Goal: Information Seeking & Learning: Learn about a topic

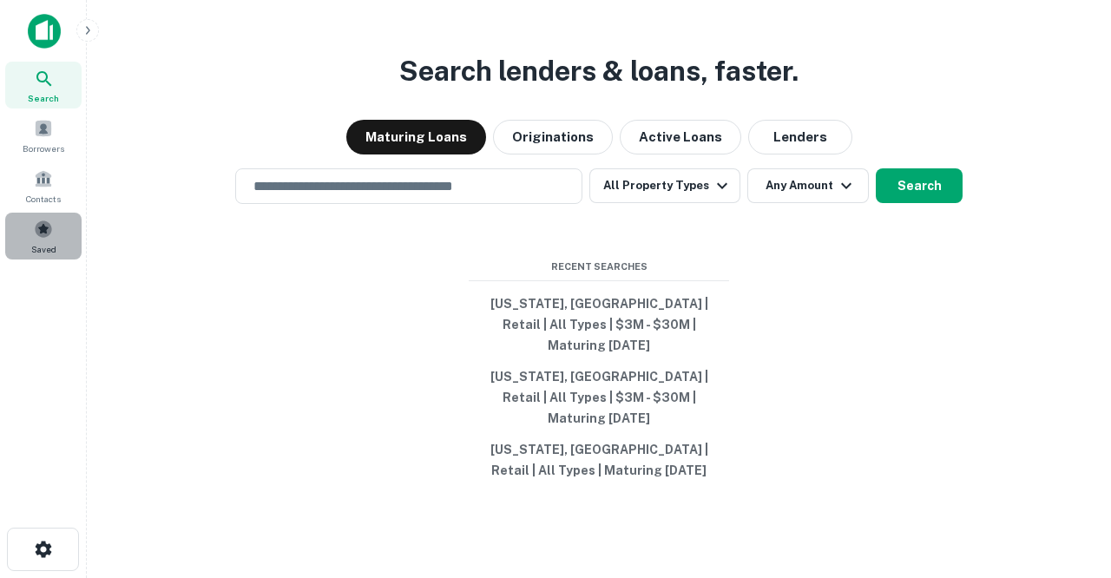
click at [43, 228] on span at bounding box center [43, 229] width 19 height 19
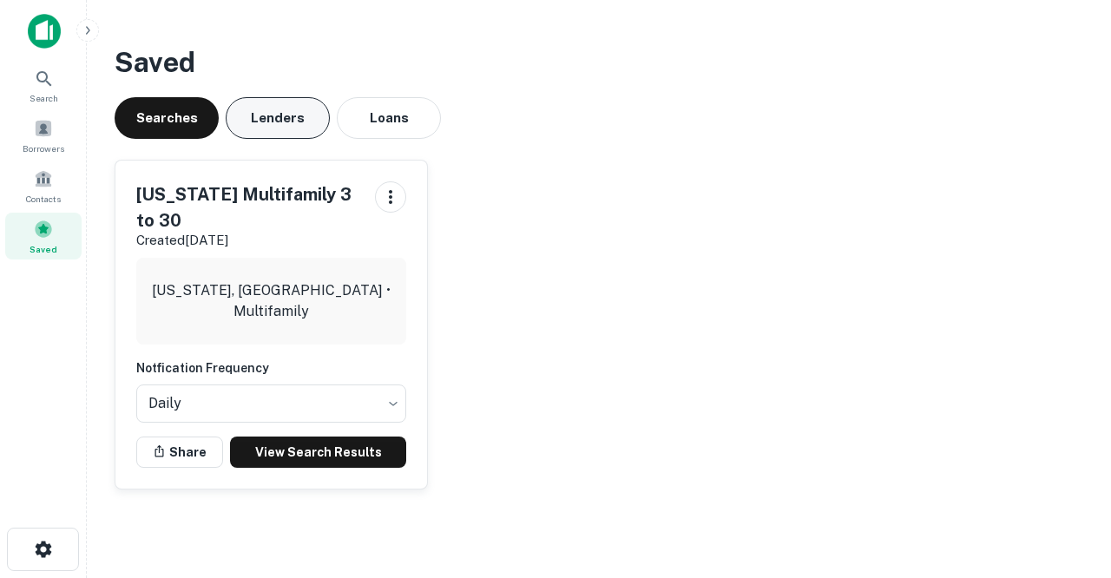
click at [309, 119] on button "Lenders" at bounding box center [278, 118] width 104 height 42
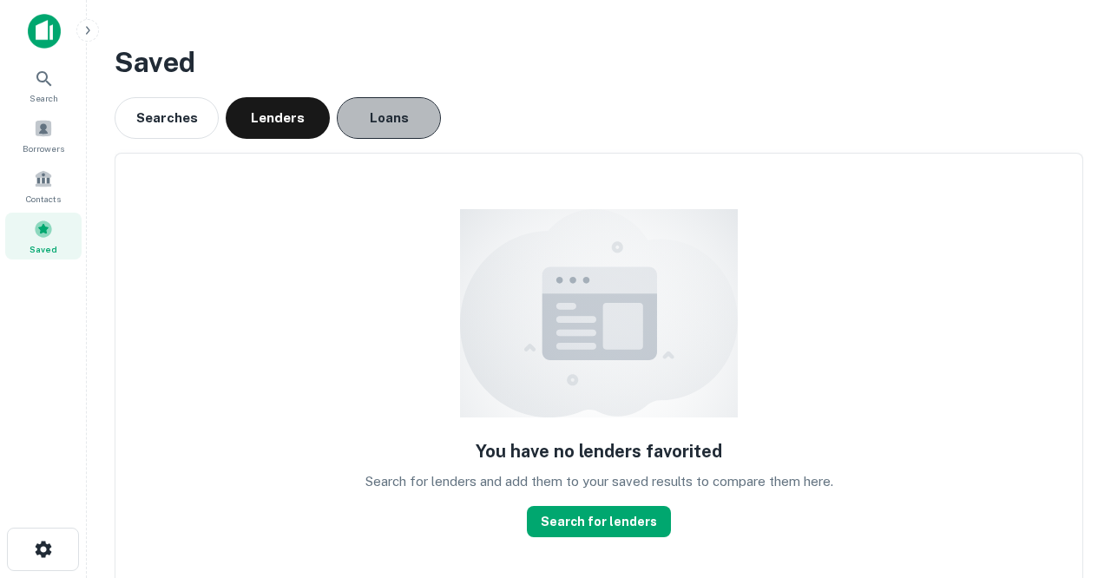
click at [365, 113] on button "Loans" at bounding box center [389, 118] width 104 height 42
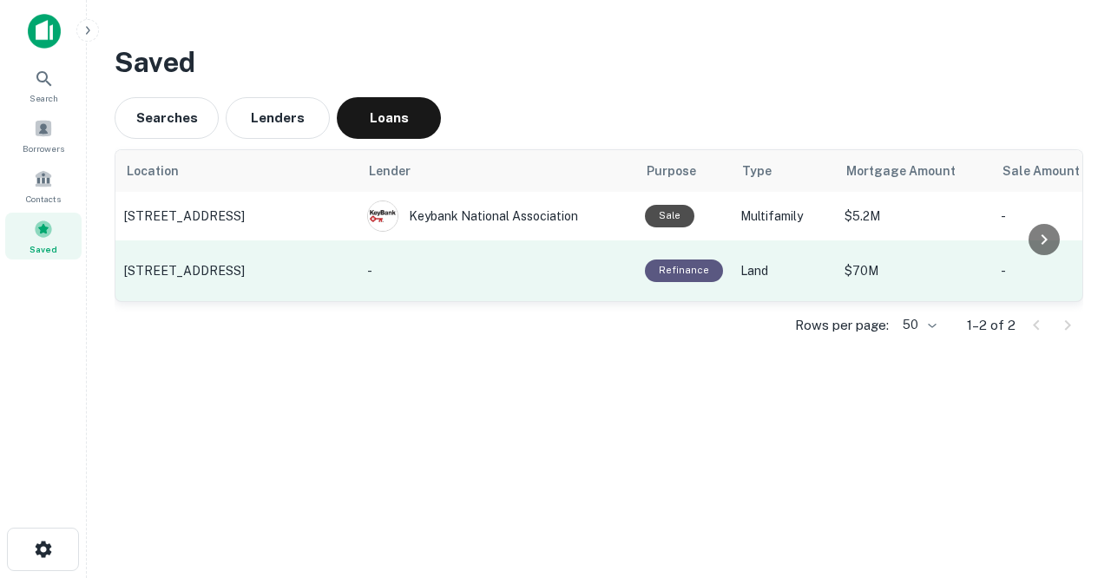
click at [283, 273] on p "3441 Stockton Blvd, Sacramento, CA" at bounding box center [237, 271] width 226 height 16
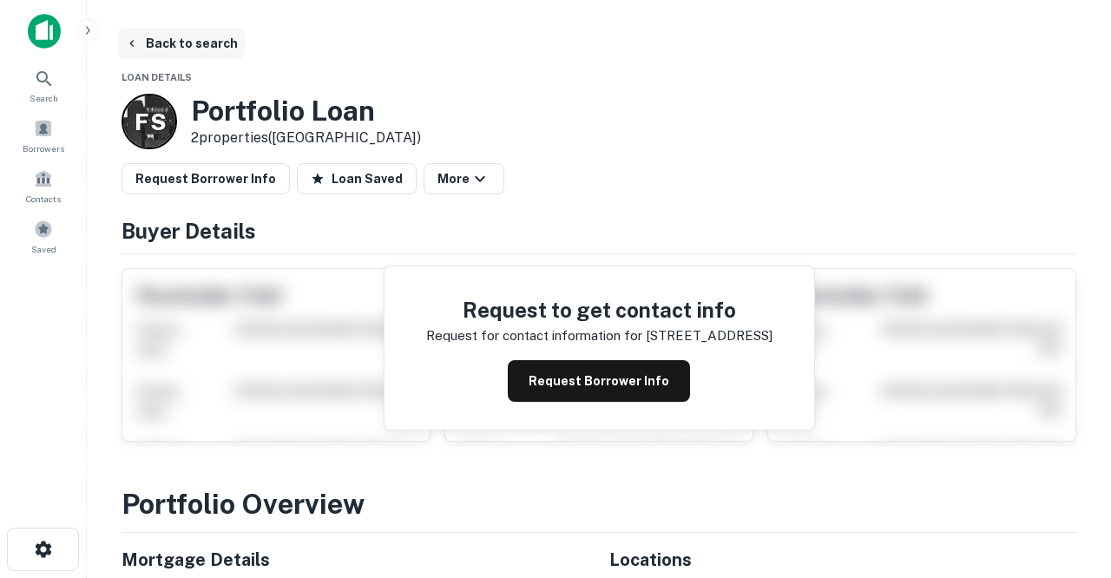
click at [208, 47] on button "Back to search" at bounding box center [181, 43] width 127 height 31
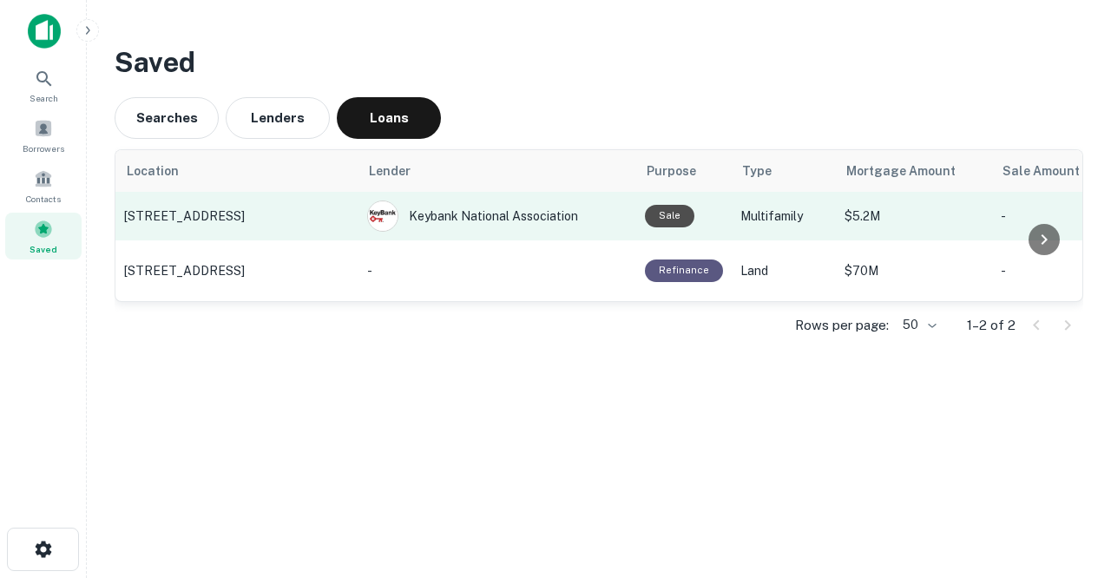
click at [284, 213] on p "3722 NW Port Ave, Lincoln City, OR" at bounding box center [237, 216] width 226 height 16
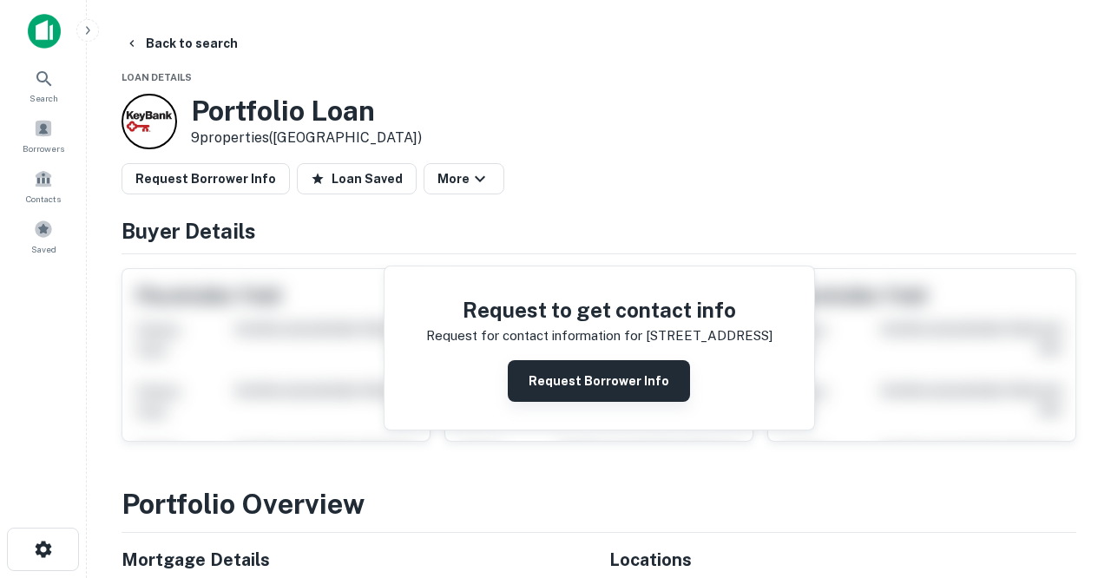
click at [561, 377] on button "Request Borrower Info" at bounding box center [599, 381] width 182 height 42
click at [181, 42] on button "Back to search" at bounding box center [181, 43] width 127 height 31
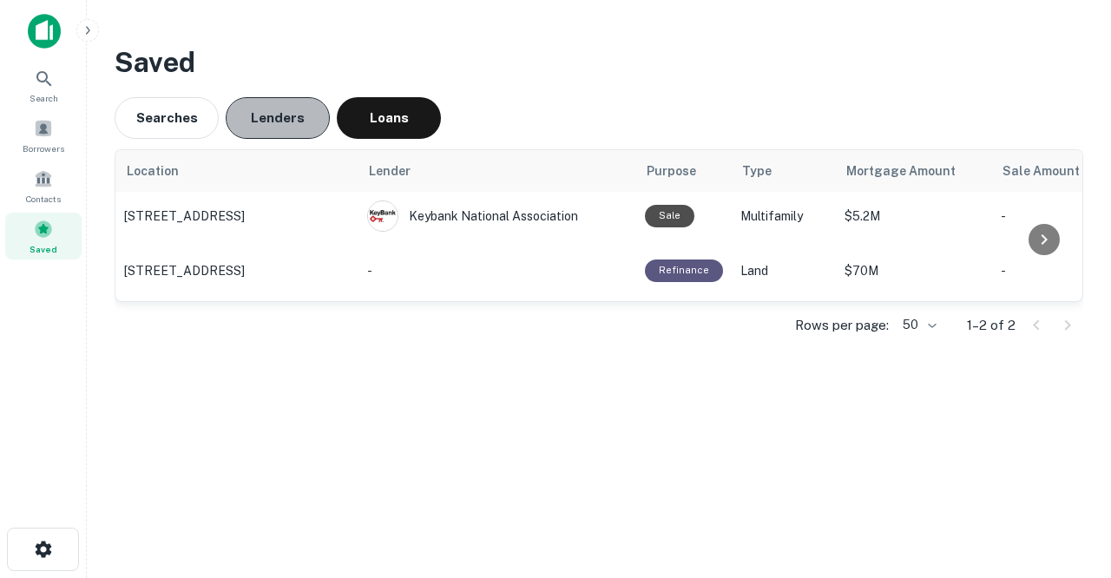
click at [267, 120] on button "Lenders" at bounding box center [278, 118] width 104 height 42
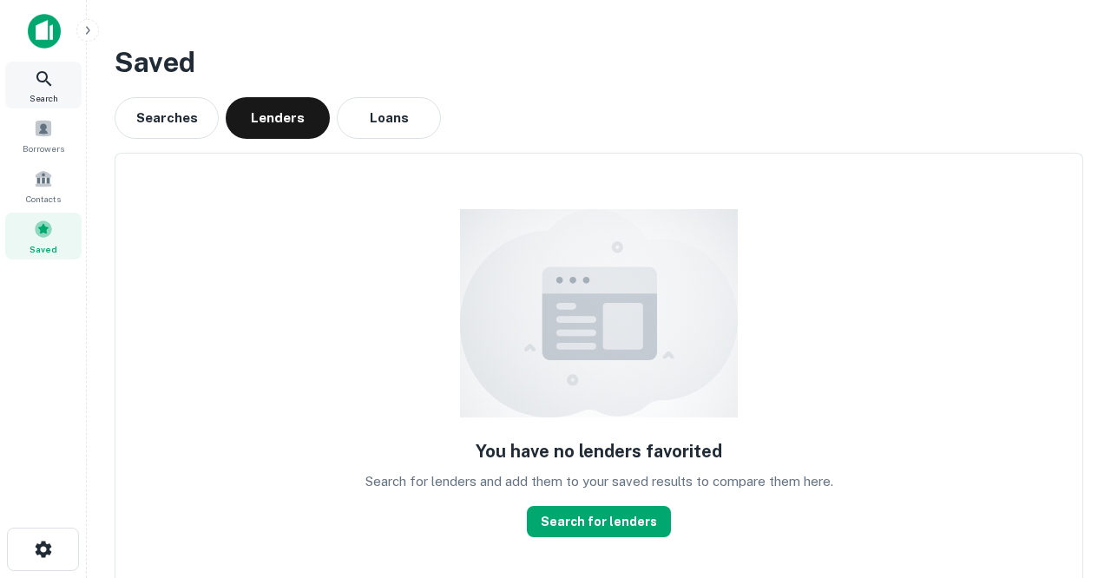
click at [36, 79] on icon at bounding box center [44, 79] width 21 height 21
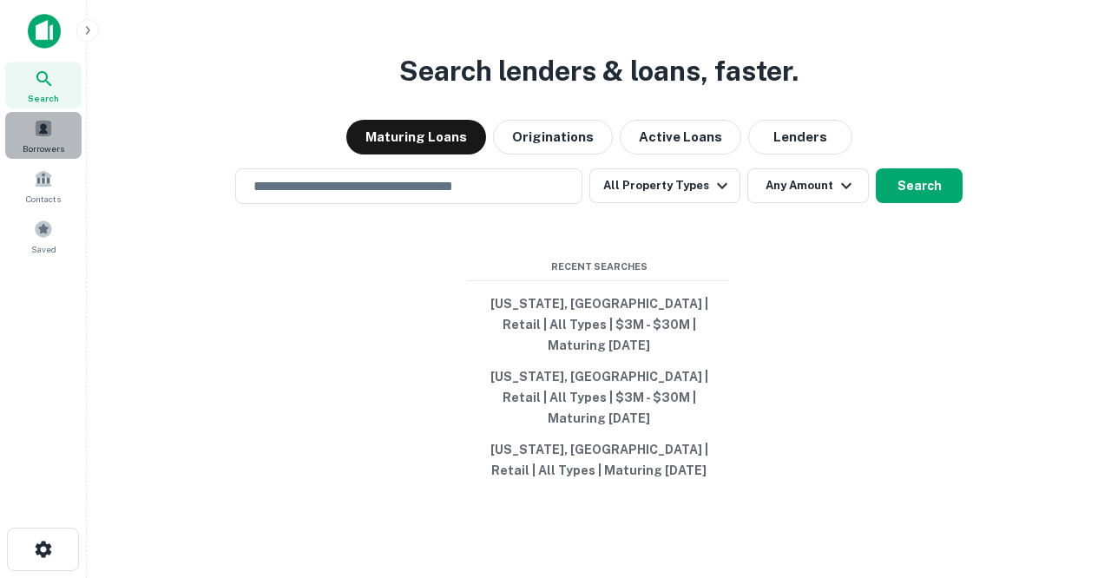
click at [49, 135] on span at bounding box center [43, 128] width 19 height 19
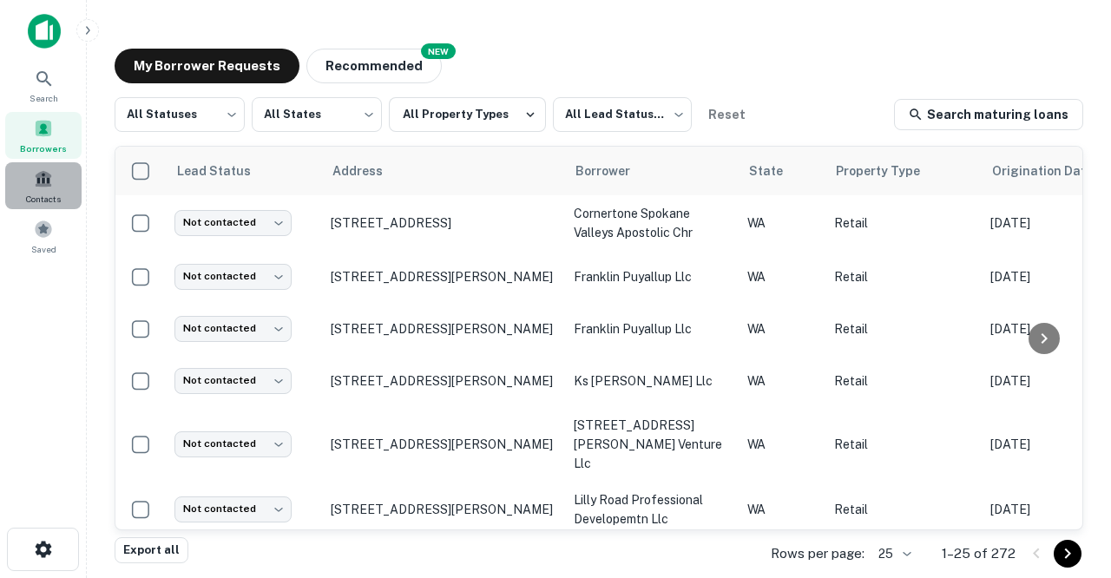
click at [53, 195] on span "Contacts" at bounding box center [43, 199] width 35 height 14
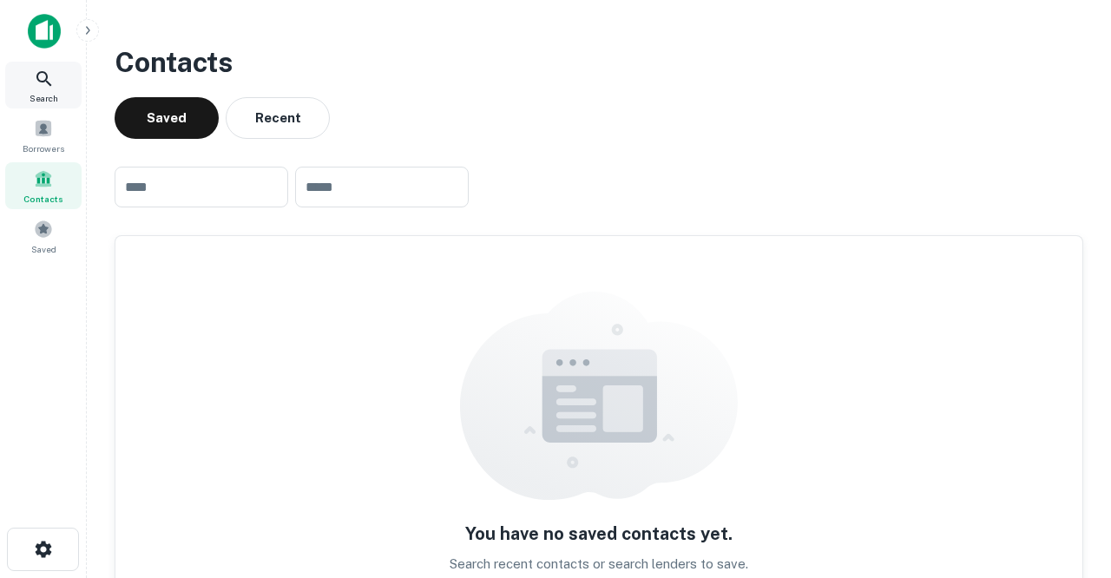
click at [49, 86] on icon at bounding box center [44, 79] width 21 height 21
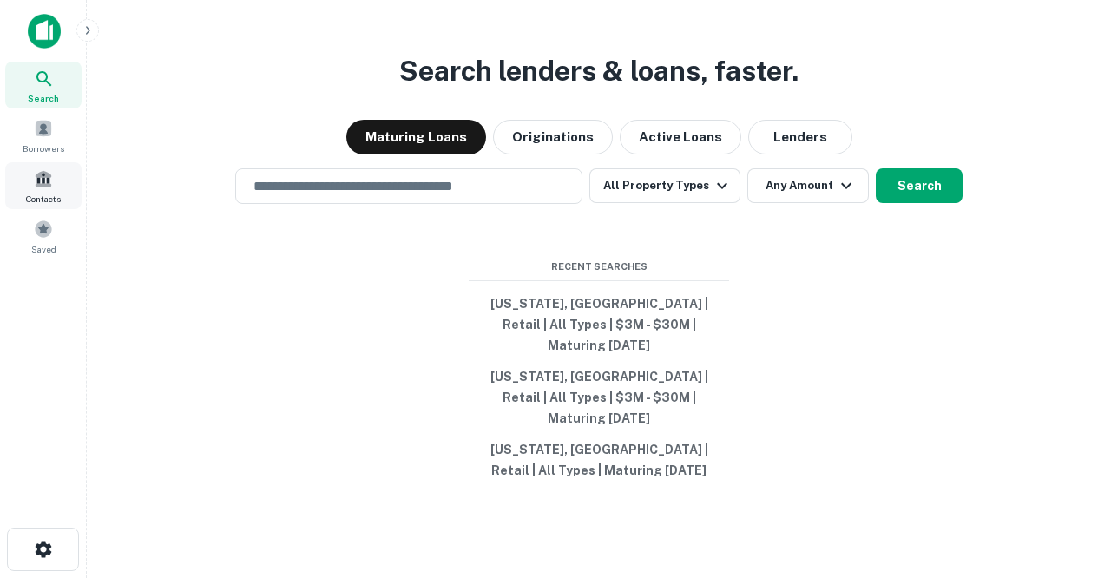
click at [45, 191] on div "Contacts" at bounding box center [43, 185] width 76 height 47
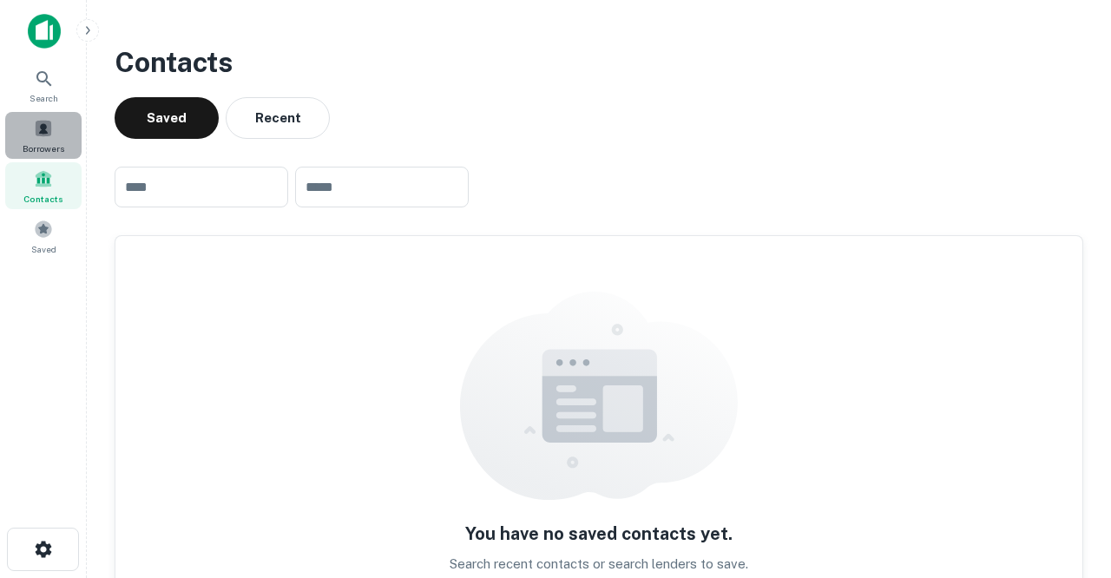
click at [41, 129] on span at bounding box center [43, 128] width 19 height 19
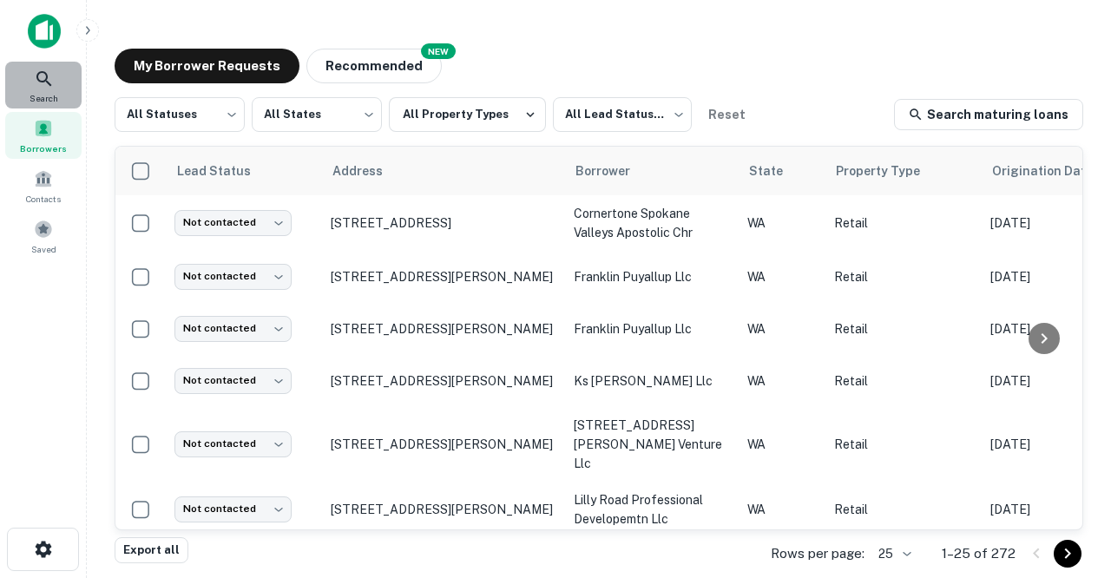
click at [46, 90] on div "Search" at bounding box center [43, 85] width 76 height 47
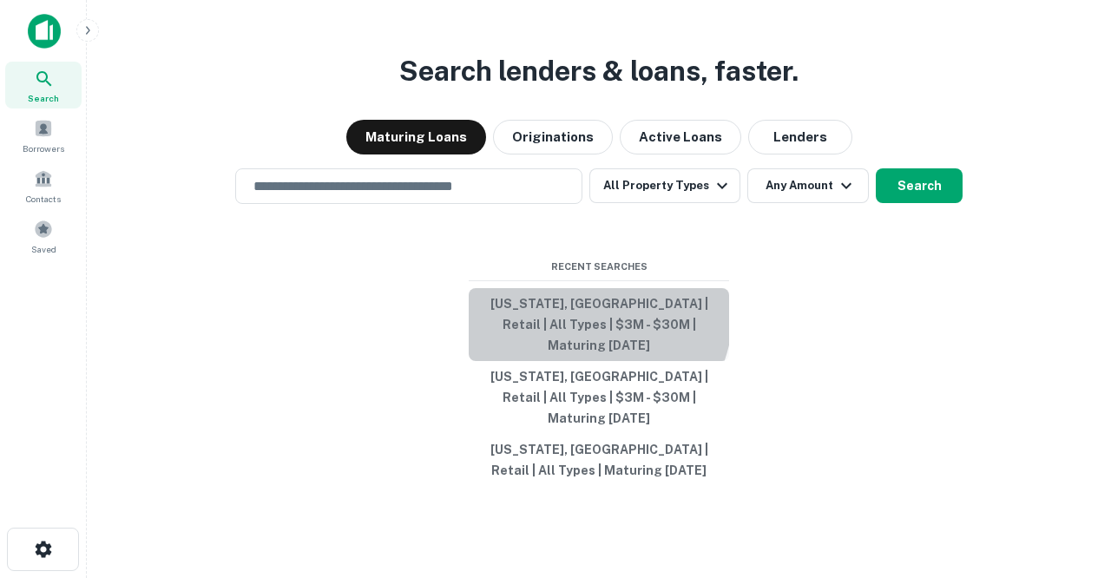
click at [553, 323] on button "[US_STATE], [GEOGRAPHIC_DATA] | Retail | All Types | $3M - $30M | Maturing [DAT…" at bounding box center [599, 324] width 260 height 73
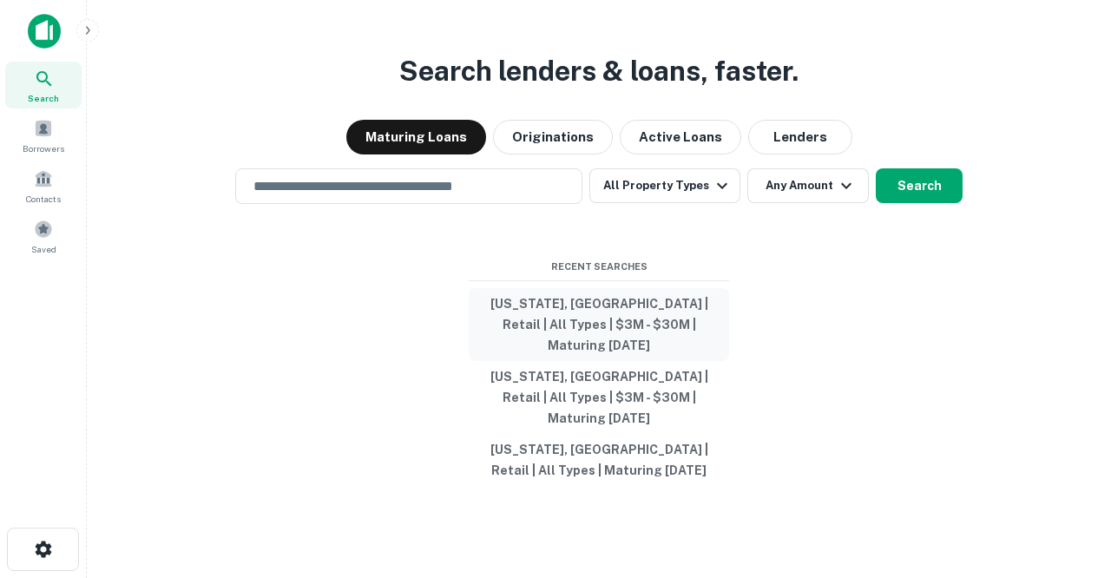
type input "**********"
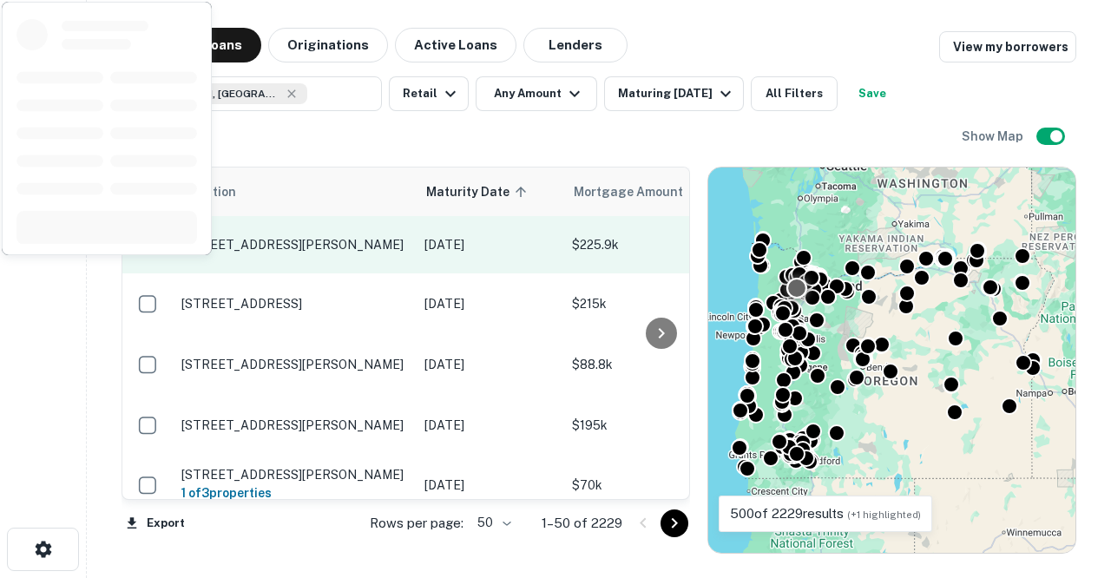
click at [309, 216] on td "114 E 2nd St Newberg, OR97132" at bounding box center [294, 244] width 243 height 57
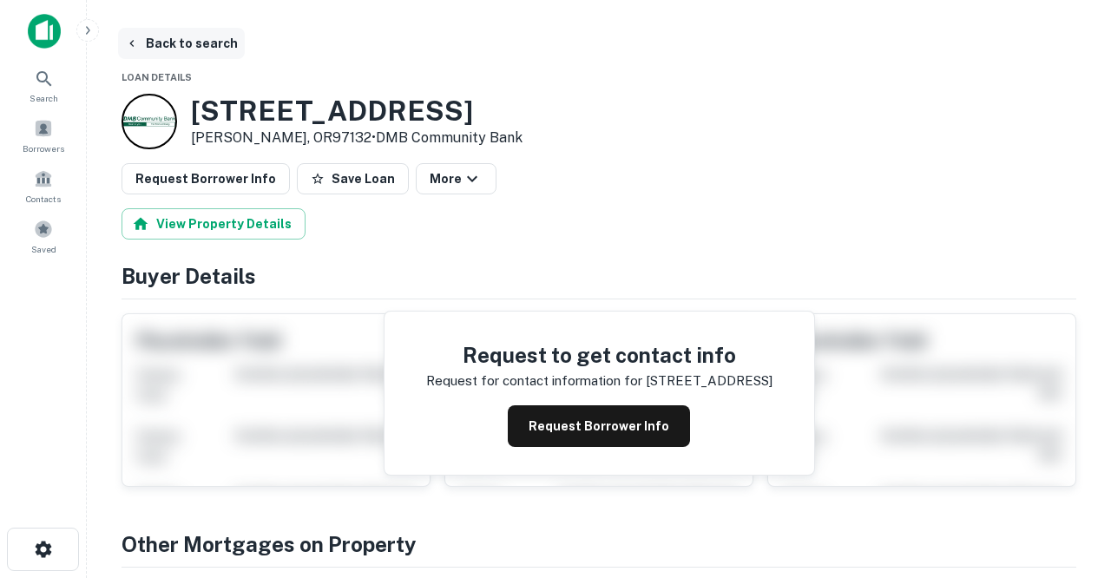
click at [191, 45] on button "Back to search" at bounding box center [181, 43] width 127 height 31
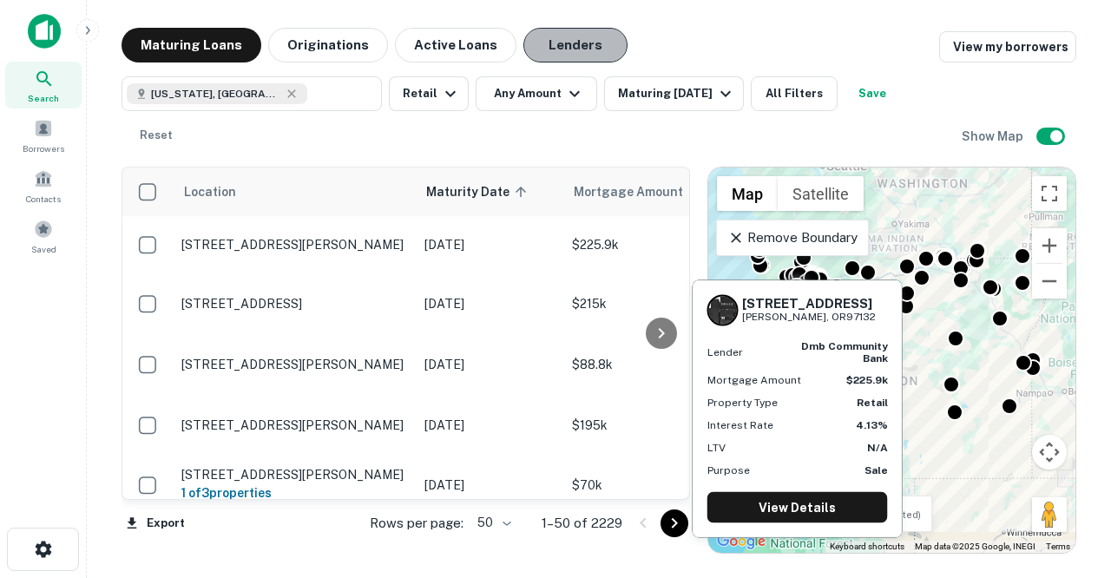
click at [536, 52] on button "Lenders" at bounding box center [576, 45] width 104 height 35
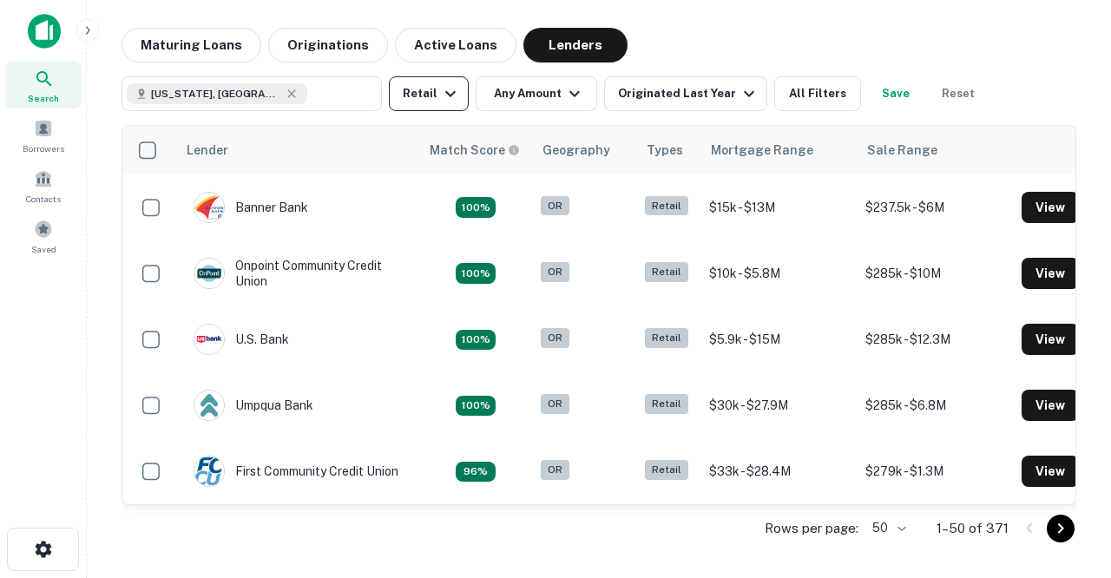
click at [446, 89] on icon "button" at bounding box center [450, 93] width 21 height 21
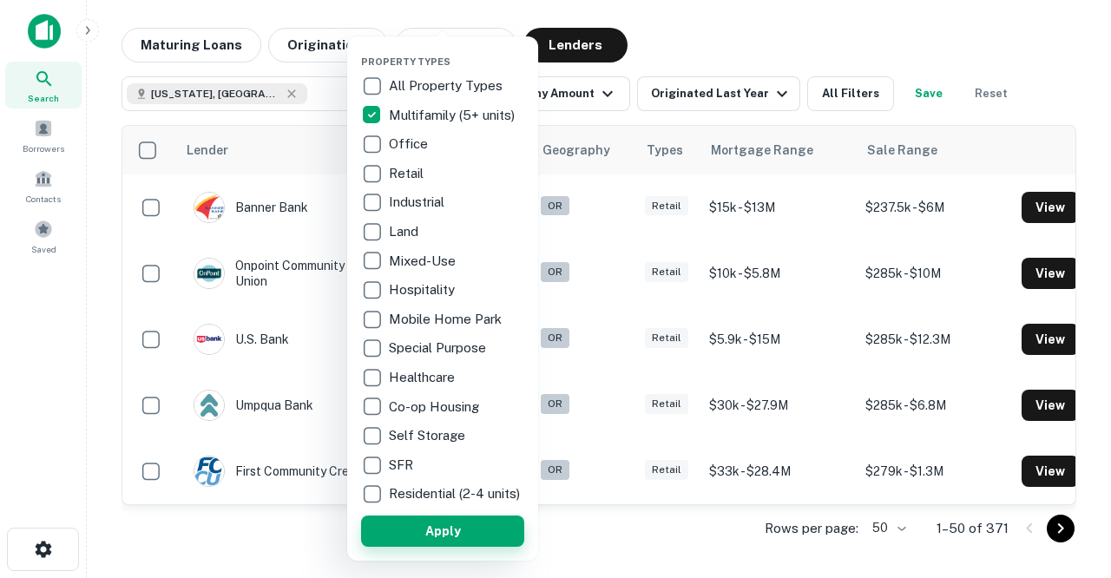
click at [454, 547] on button "Apply" at bounding box center [442, 531] width 163 height 31
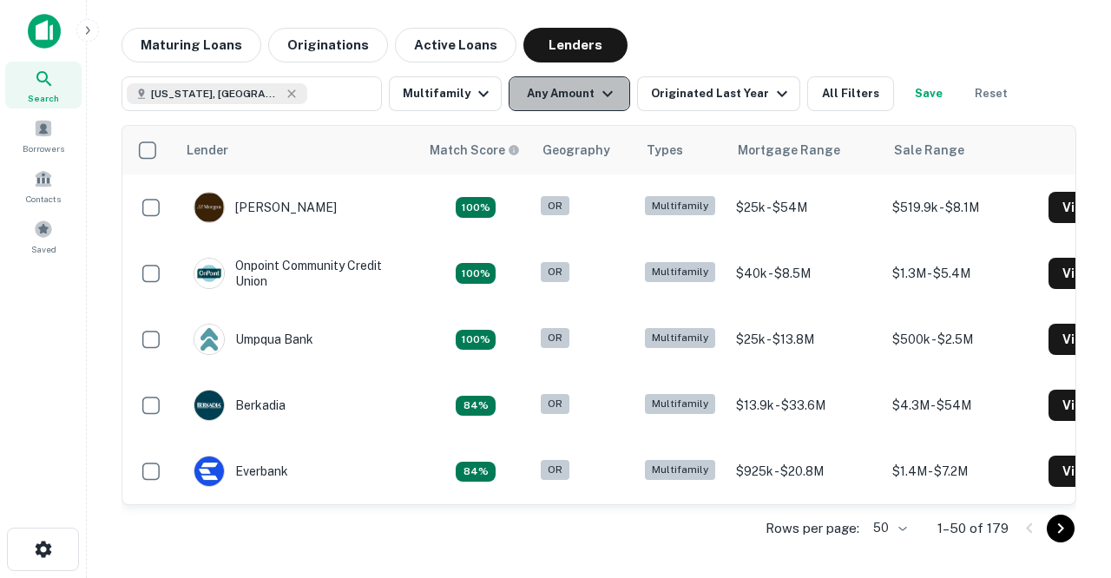
click at [605, 103] on icon "button" at bounding box center [607, 93] width 21 height 21
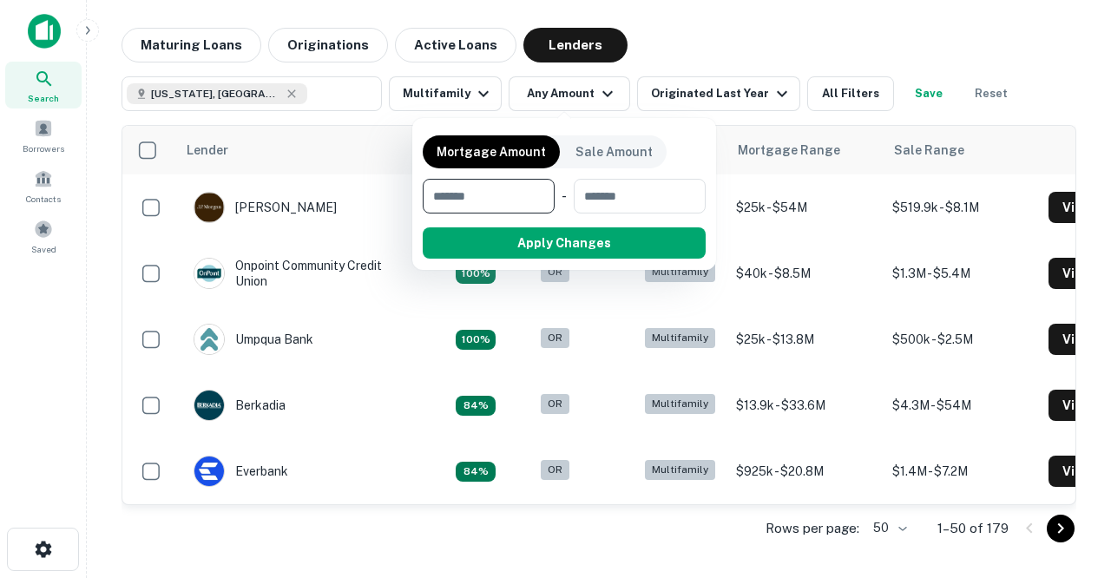
click at [489, 194] on input "number" at bounding box center [483, 196] width 120 height 35
type input "*******"
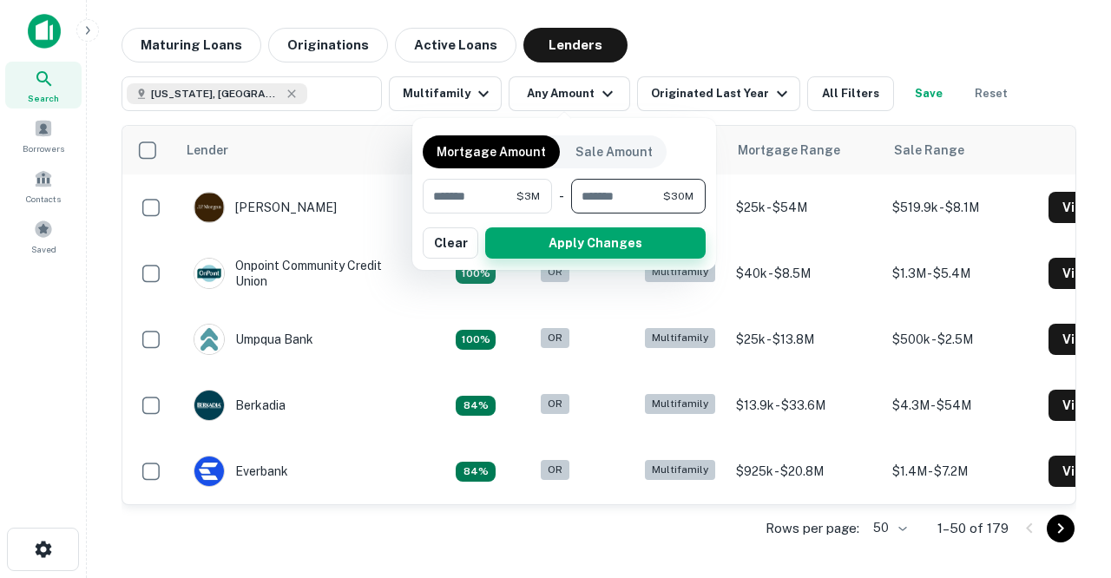
type input "********"
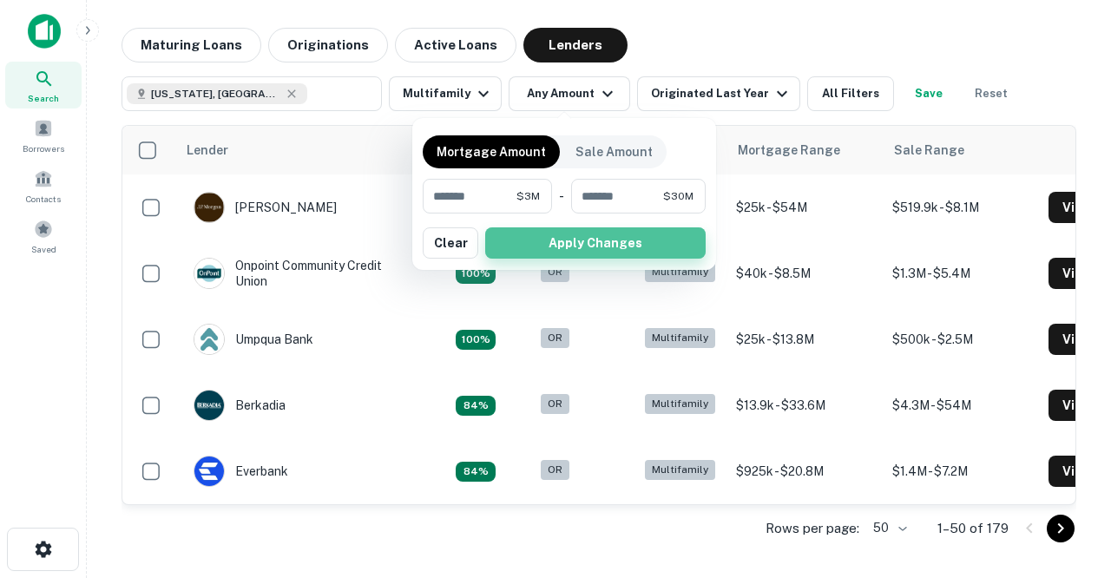
click at [534, 240] on button "Apply Changes" at bounding box center [595, 242] width 221 height 31
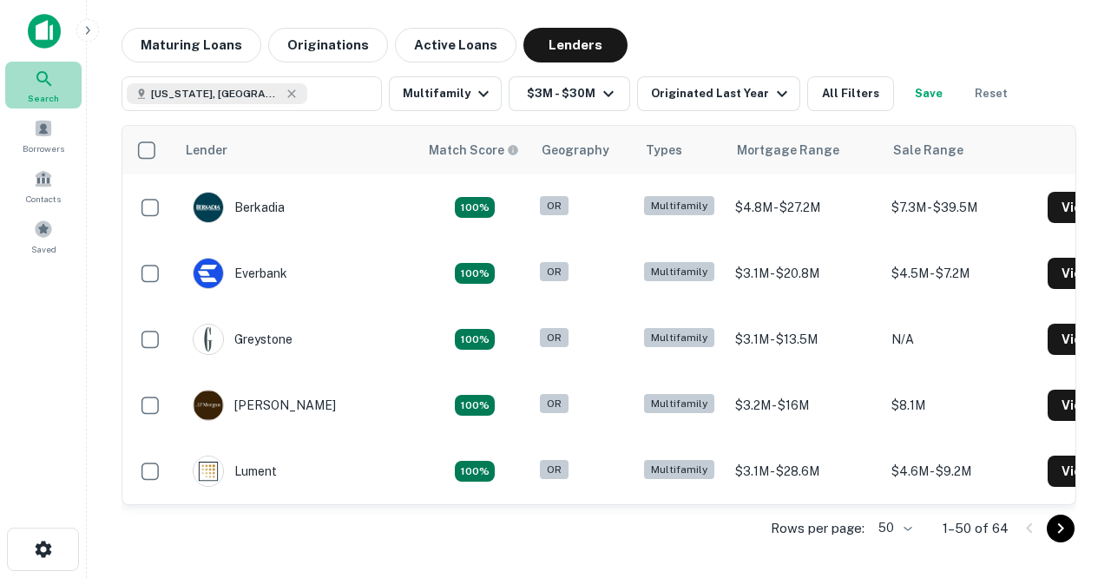
click at [42, 89] on div "Search" at bounding box center [43, 85] width 76 height 47
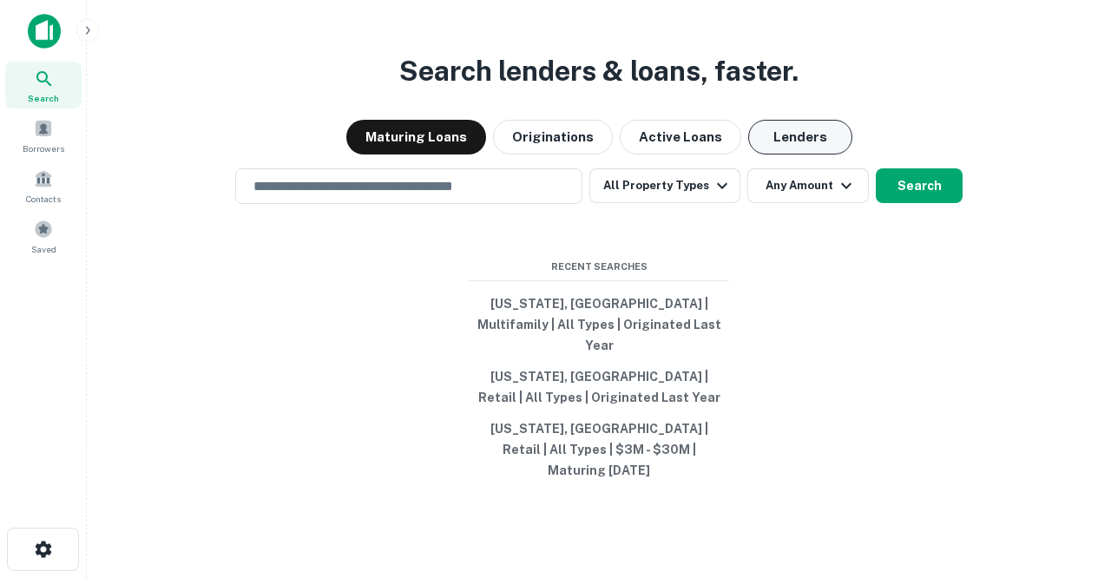
click at [792, 155] on button "Lenders" at bounding box center [800, 137] width 104 height 35
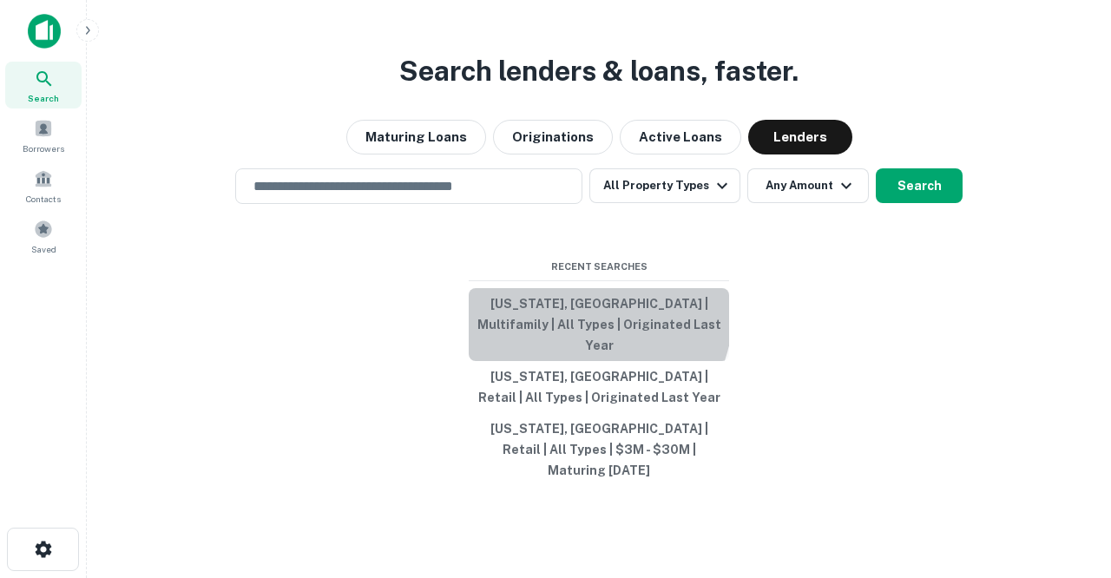
click at [570, 329] on button "[US_STATE], [GEOGRAPHIC_DATA] | Multifamily | All Types | Originated Last Year" at bounding box center [599, 324] width 260 height 73
type input "**********"
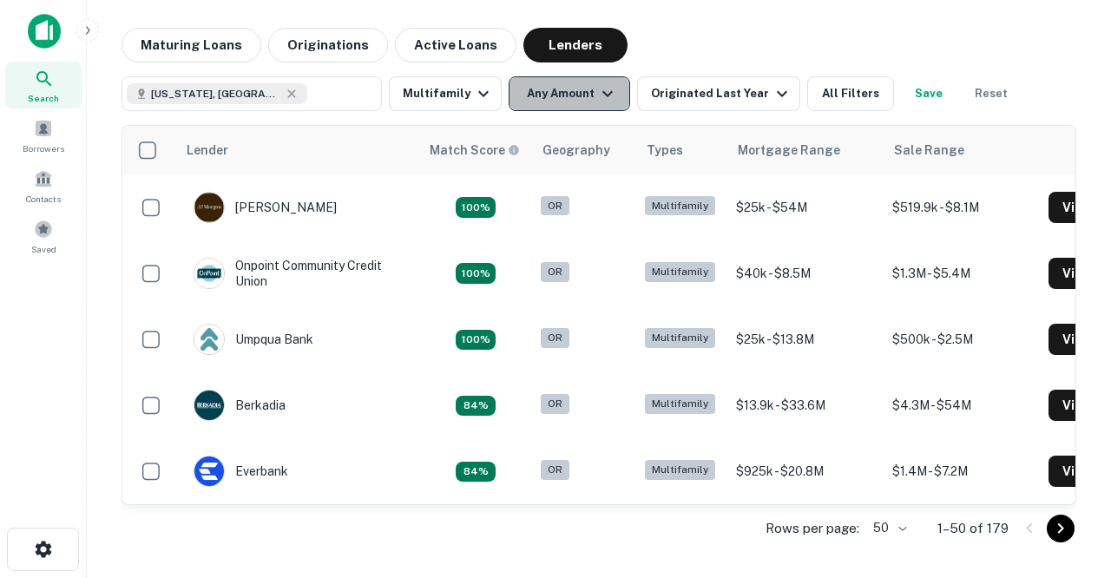
click at [613, 93] on button "Any Amount" at bounding box center [570, 93] width 122 height 35
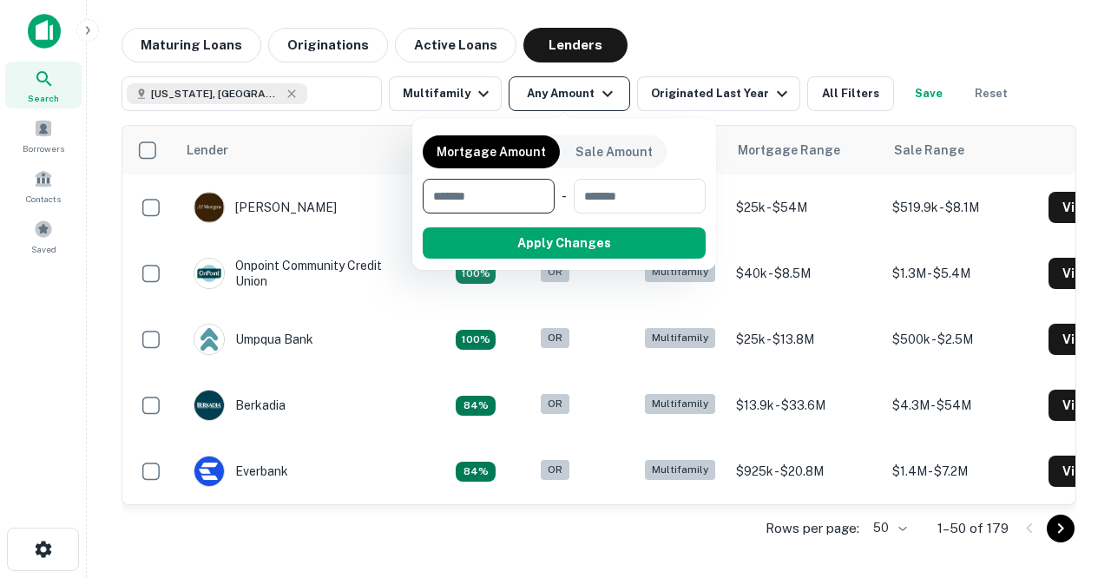
click at [613, 93] on div at bounding box center [555, 289] width 1111 height 578
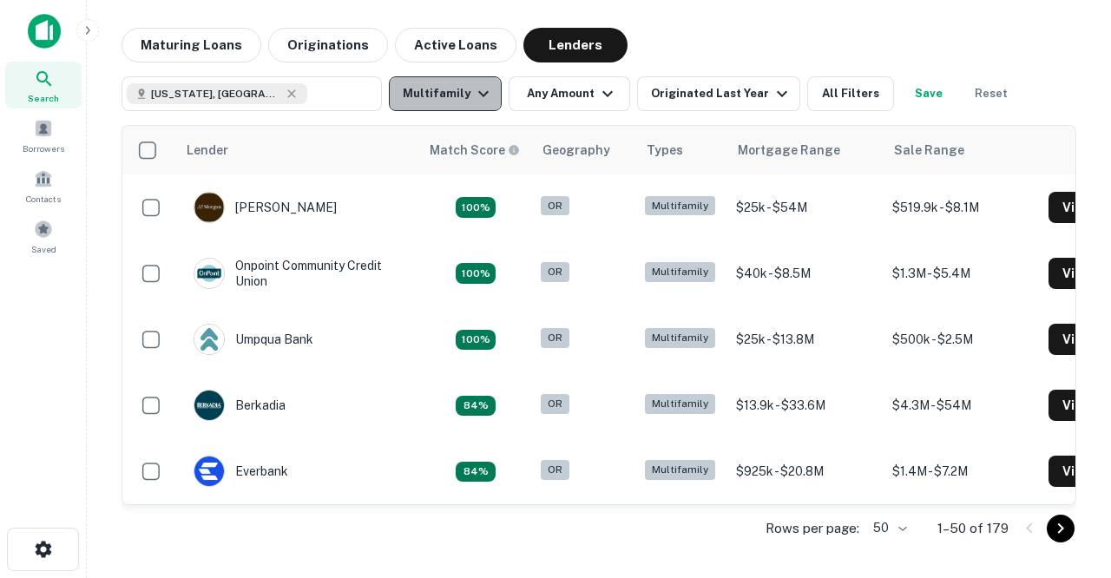
click at [481, 96] on icon "button" at bounding box center [483, 93] width 21 height 21
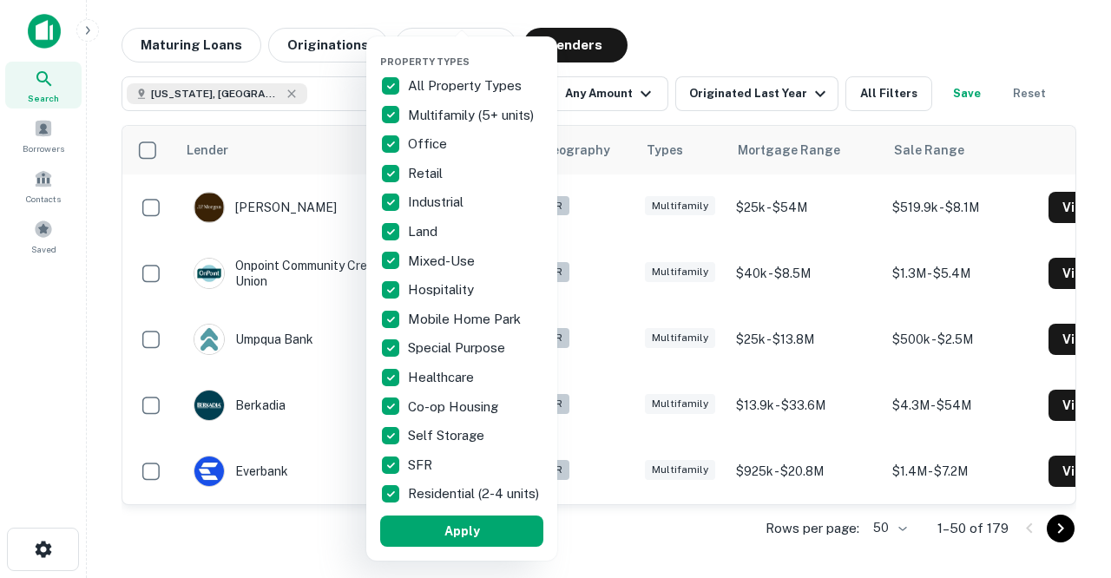
click at [425, 287] on p "Hospitality" at bounding box center [442, 290] width 69 height 21
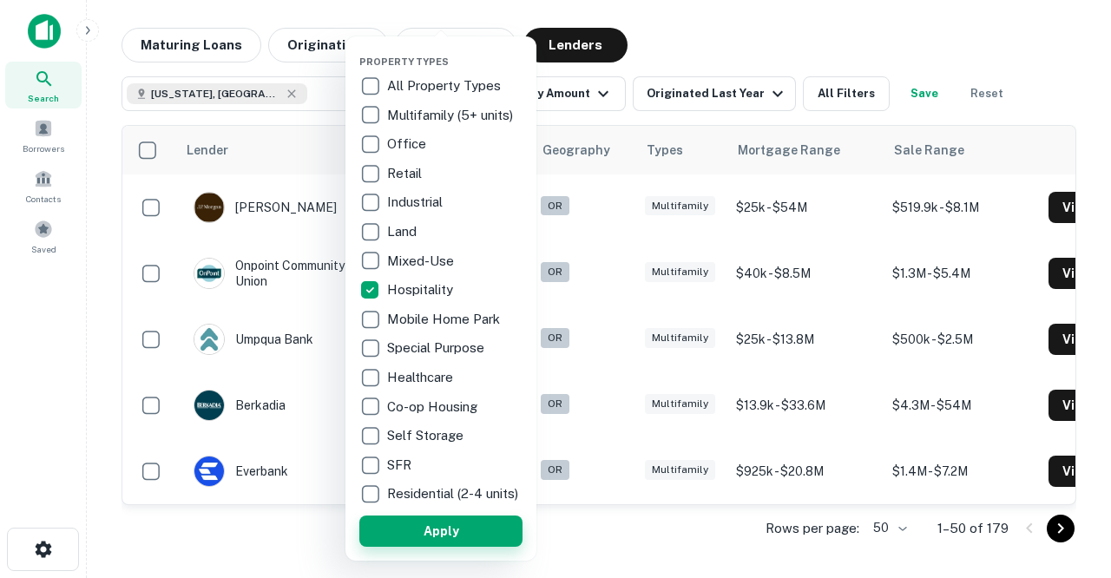
click at [447, 537] on button "Apply" at bounding box center [440, 531] width 163 height 31
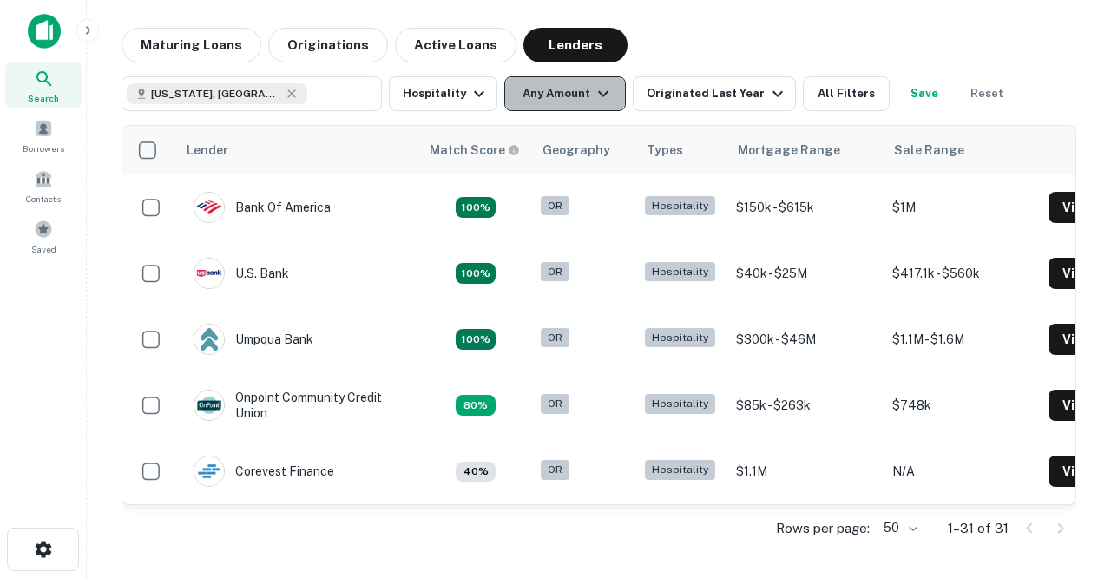
click at [601, 89] on icon "button" at bounding box center [603, 93] width 21 height 21
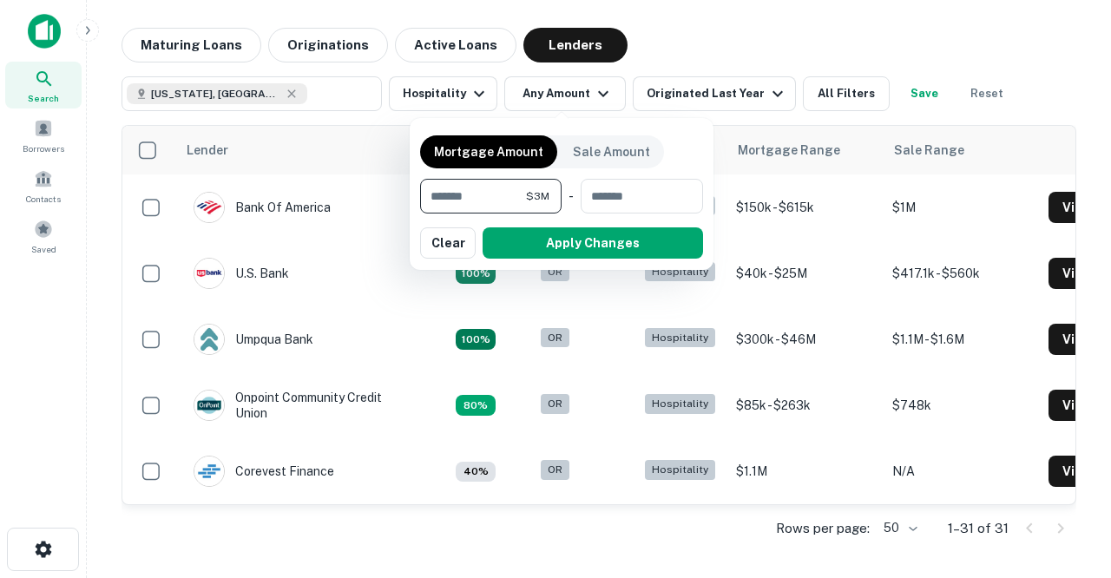
type input "*******"
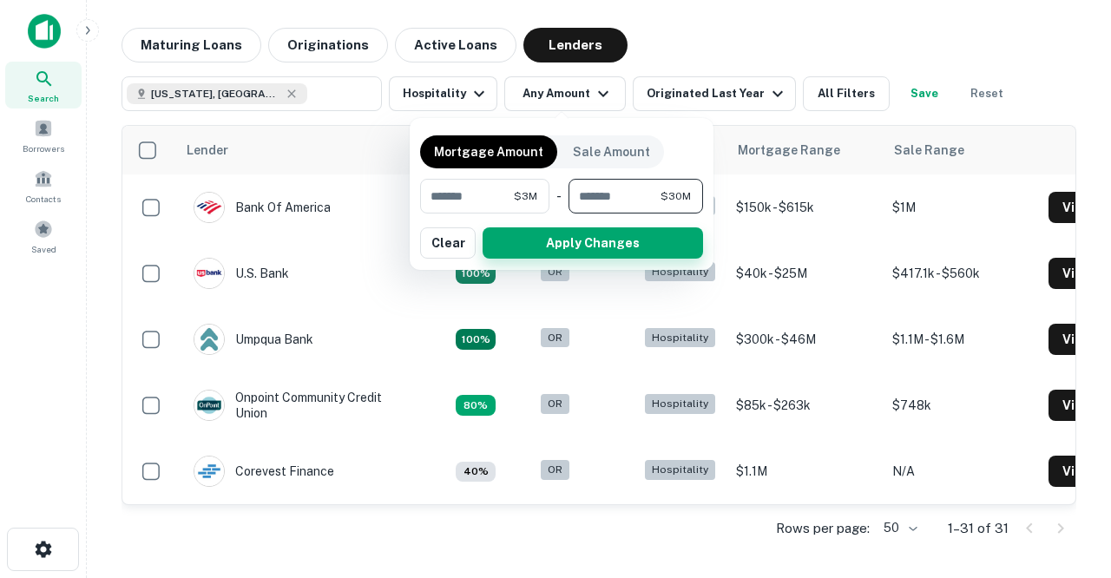
type input "********"
click at [550, 244] on button "Apply Changes" at bounding box center [593, 242] width 221 height 31
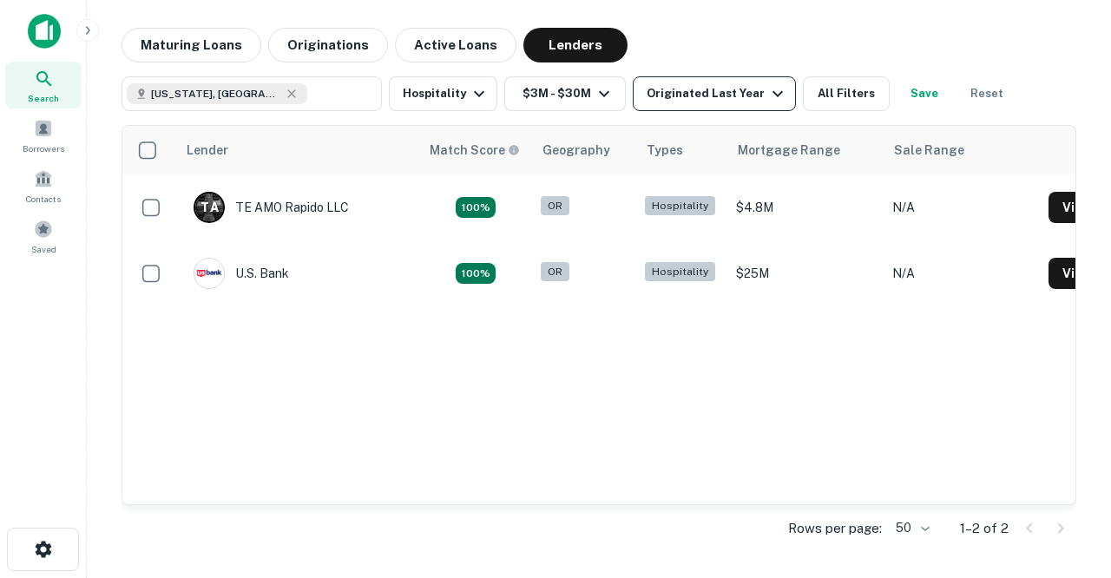
click at [768, 96] on icon "button" at bounding box center [778, 93] width 21 height 21
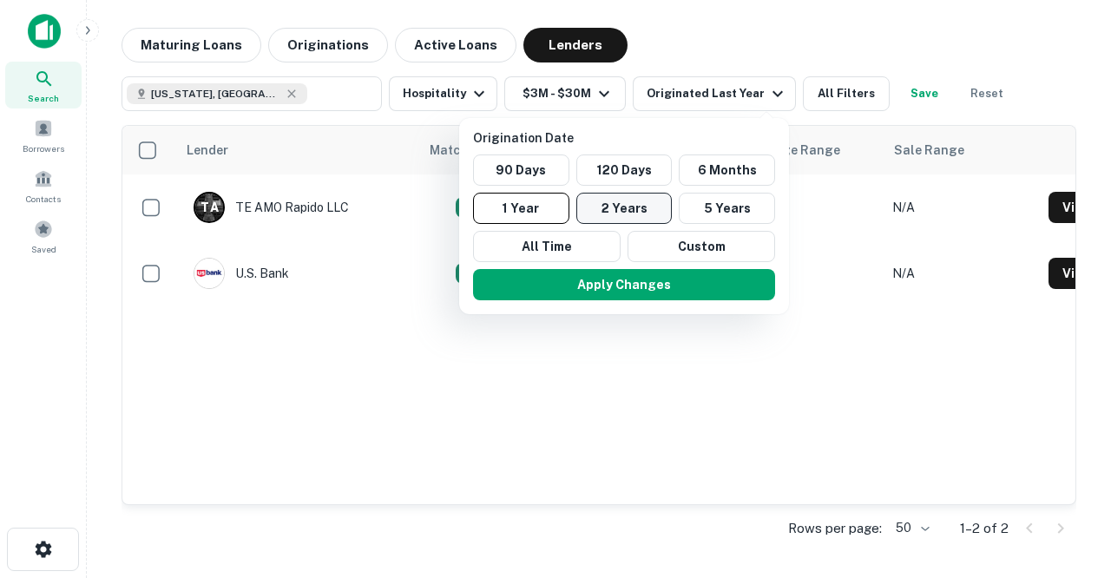
click at [630, 206] on button "2 Years" at bounding box center [625, 208] width 96 height 31
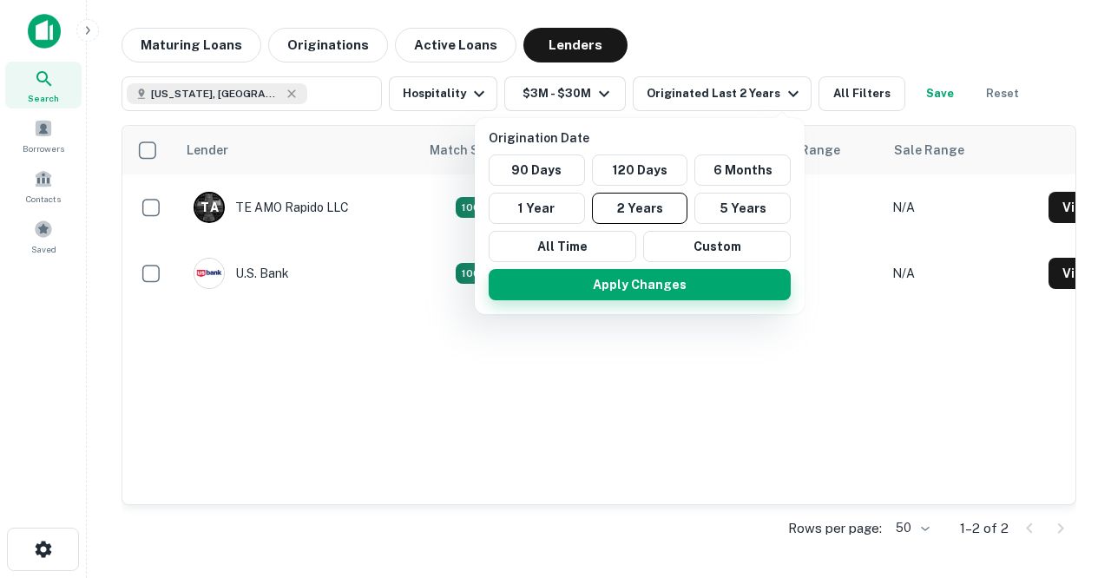
click at [610, 280] on button "Apply Changes" at bounding box center [640, 284] width 302 height 31
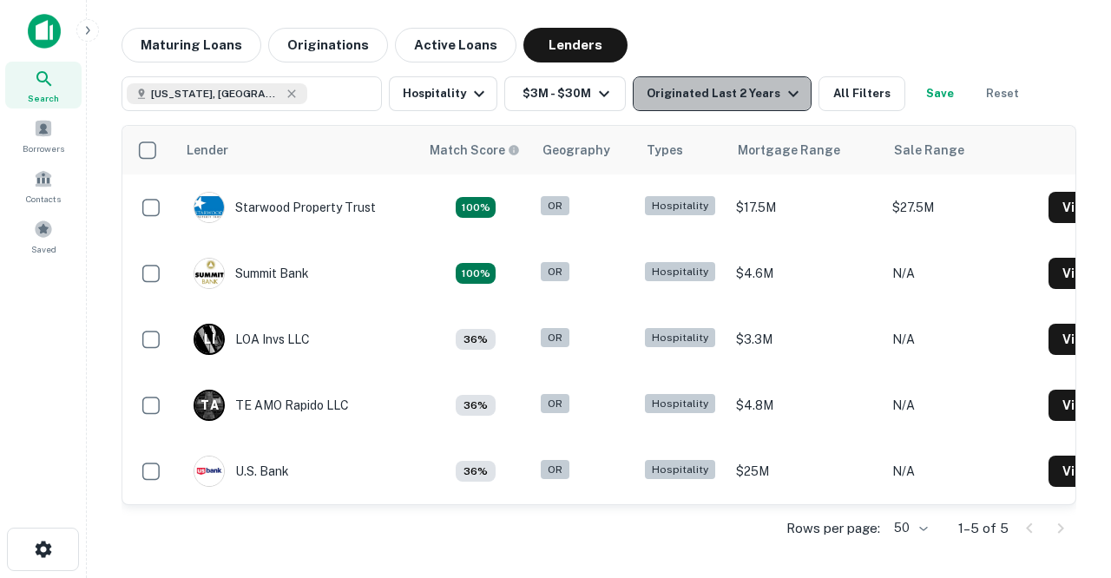
click at [722, 96] on div "Originated Last 2 Years" at bounding box center [725, 93] width 157 height 21
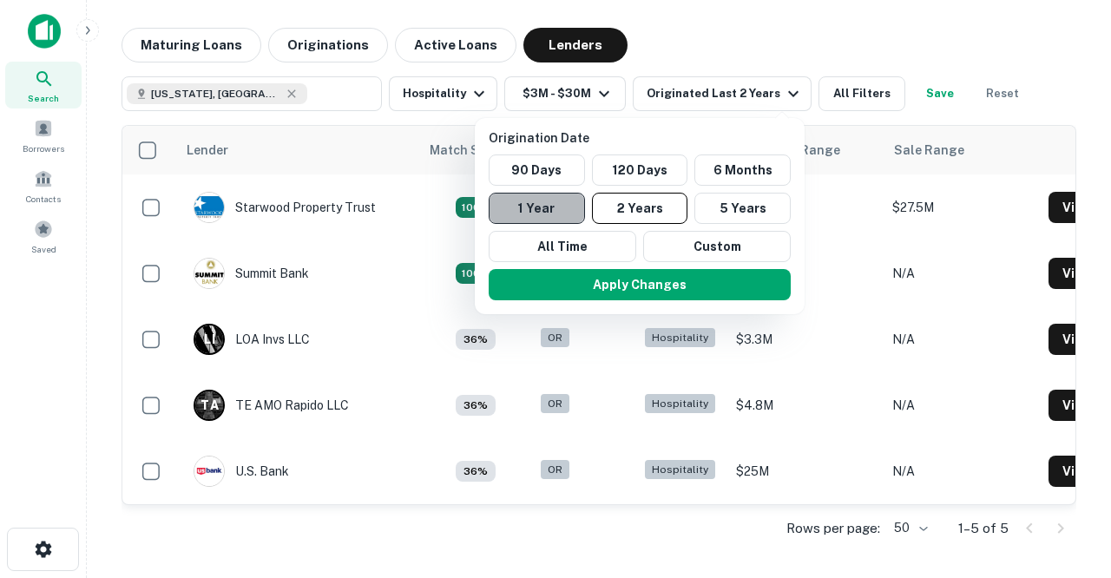
click at [563, 210] on button "1 Year" at bounding box center [537, 208] width 96 height 31
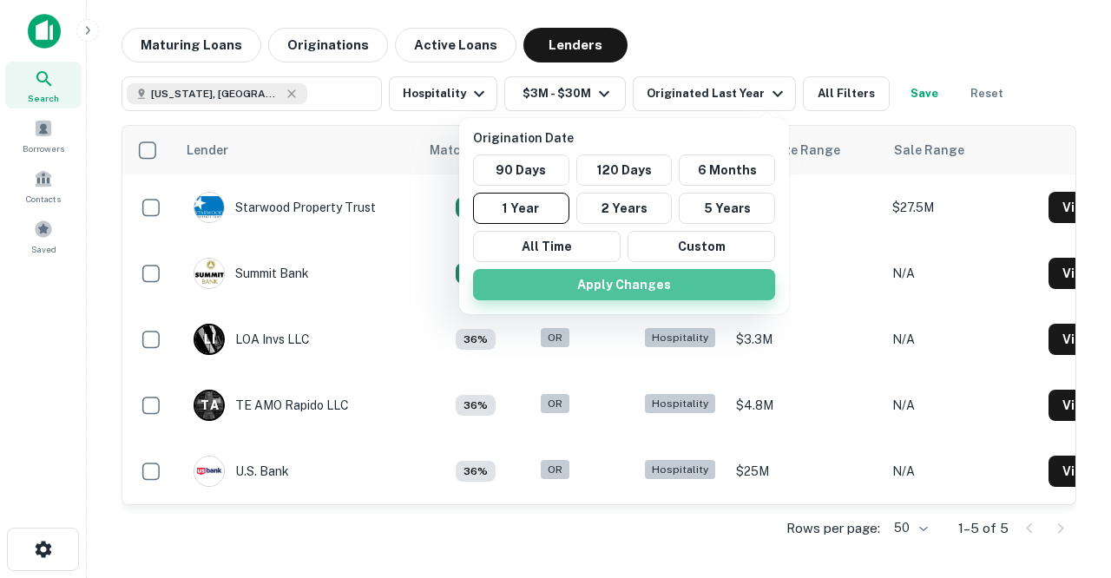
click at [627, 295] on button "Apply Changes" at bounding box center [624, 284] width 302 height 31
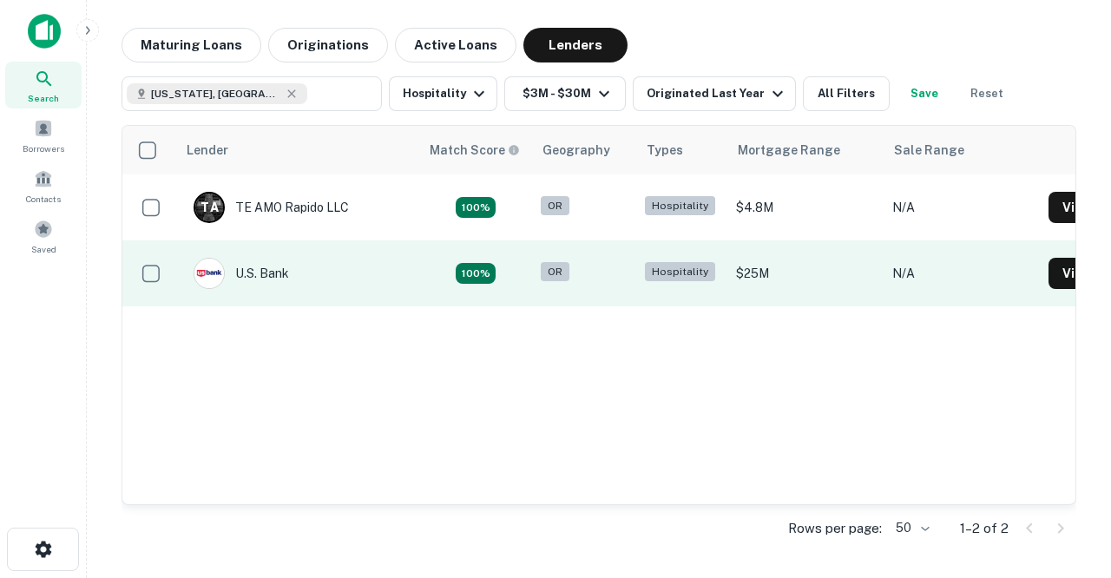
click at [748, 271] on td "$25M" at bounding box center [806, 273] width 156 height 66
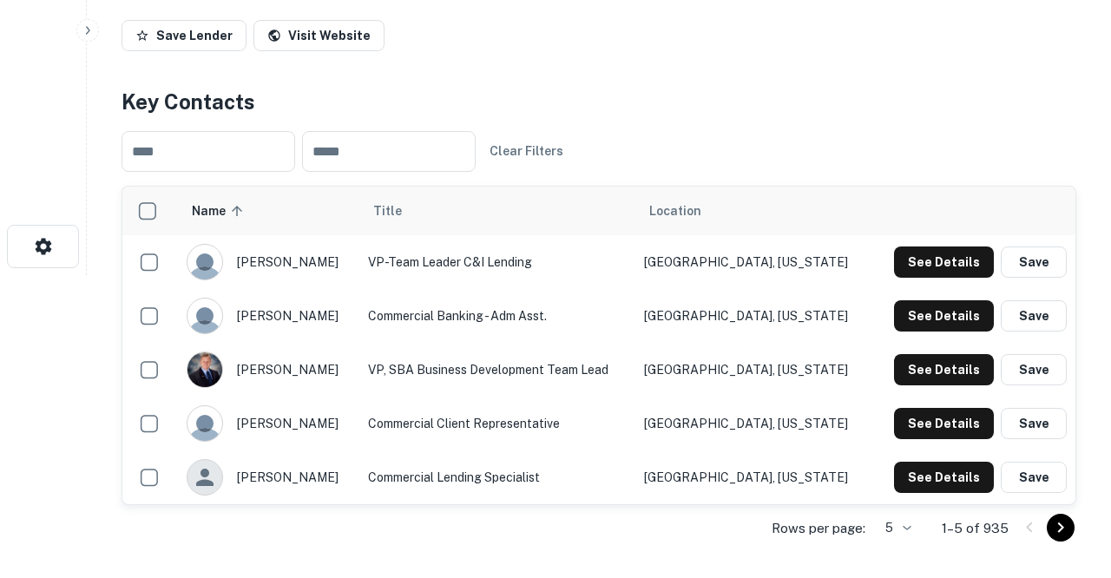
scroll to position [306, 0]
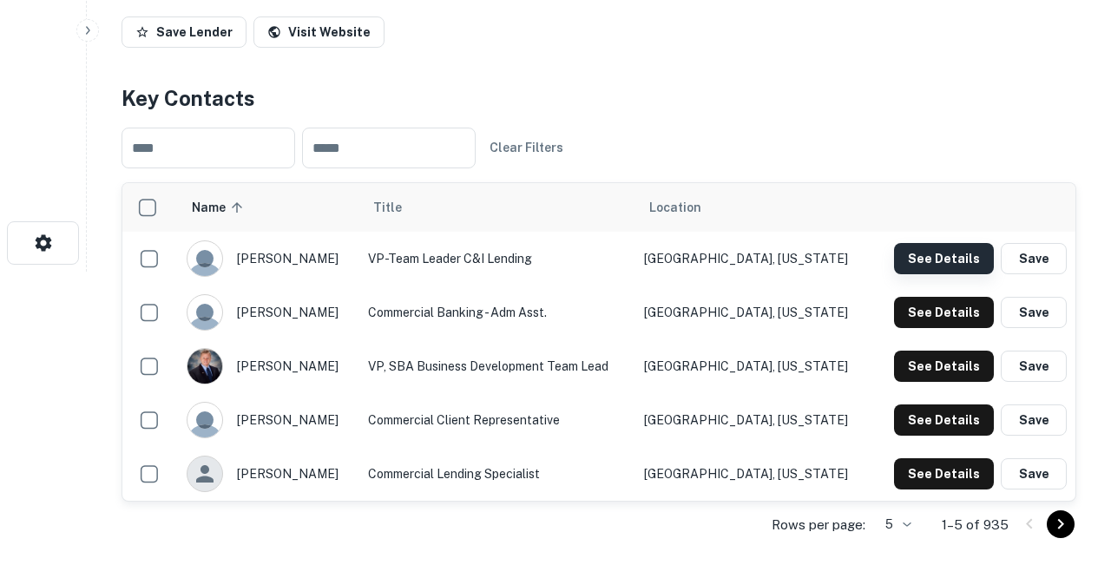
click at [925, 260] on button "See Details" at bounding box center [944, 258] width 100 height 31
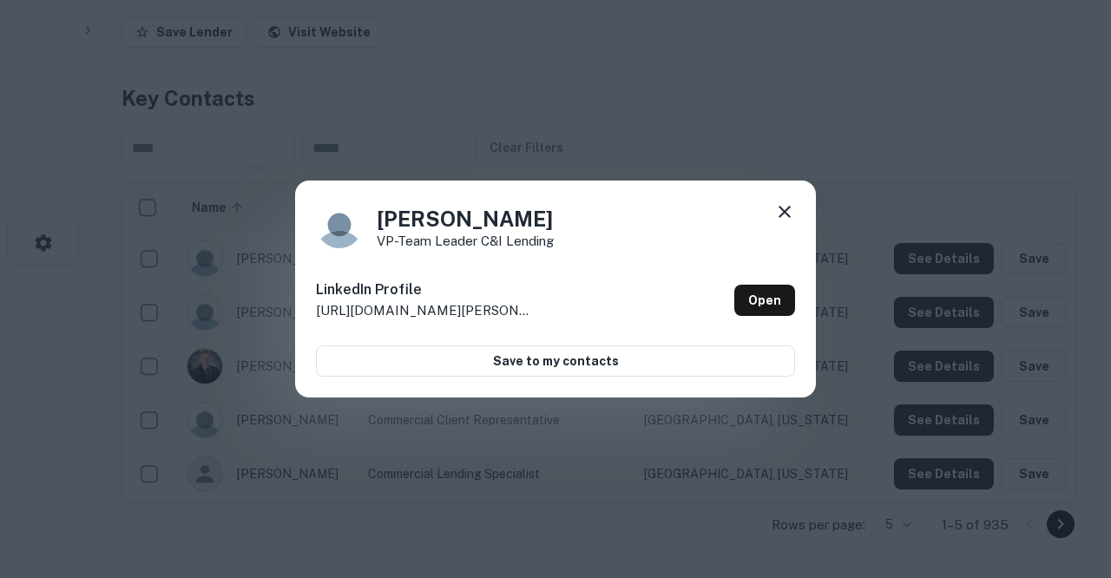
click at [785, 214] on icon at bounding box center [784, 211] width 21 height 21
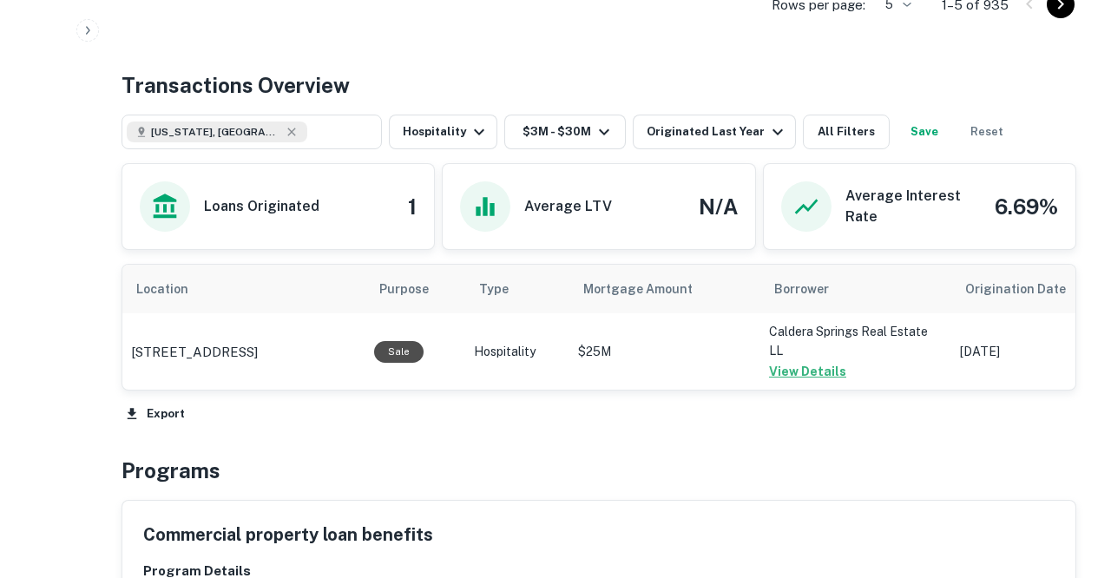
scroll to position [815, 0]
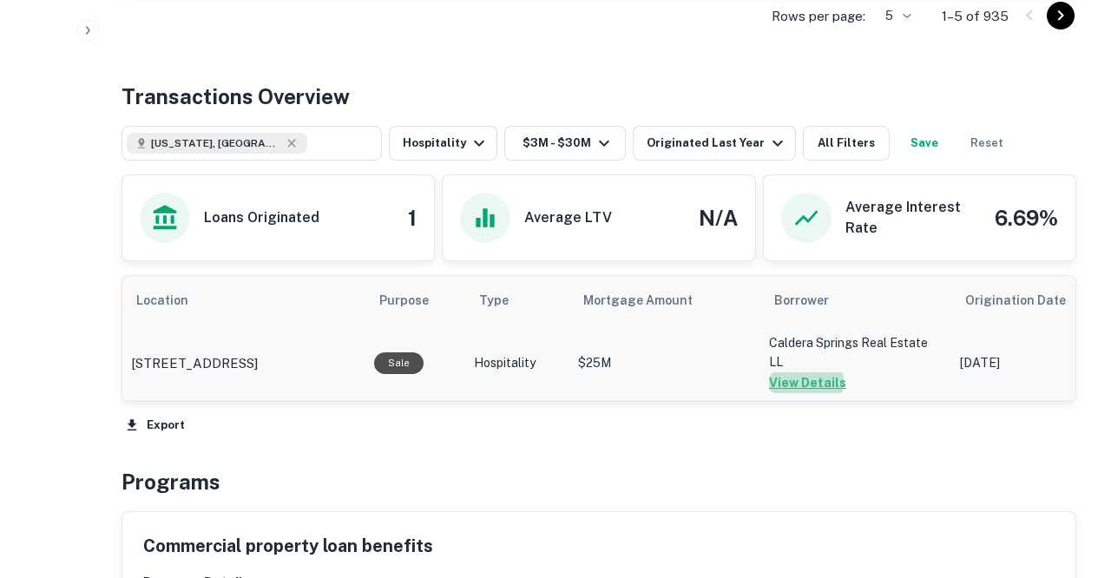
click at [800, 381] on button "View Details" at bounding box center [807, 382] width 77 height 21
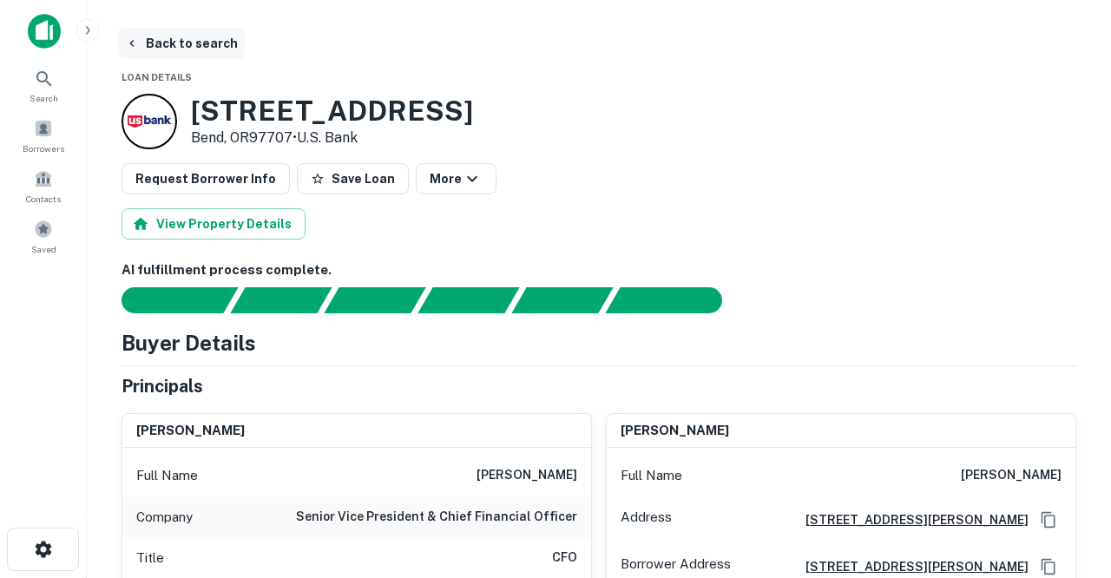
click at [204, 44] on button "Back to search" at bounding box center [181, 43] width 127 height 31
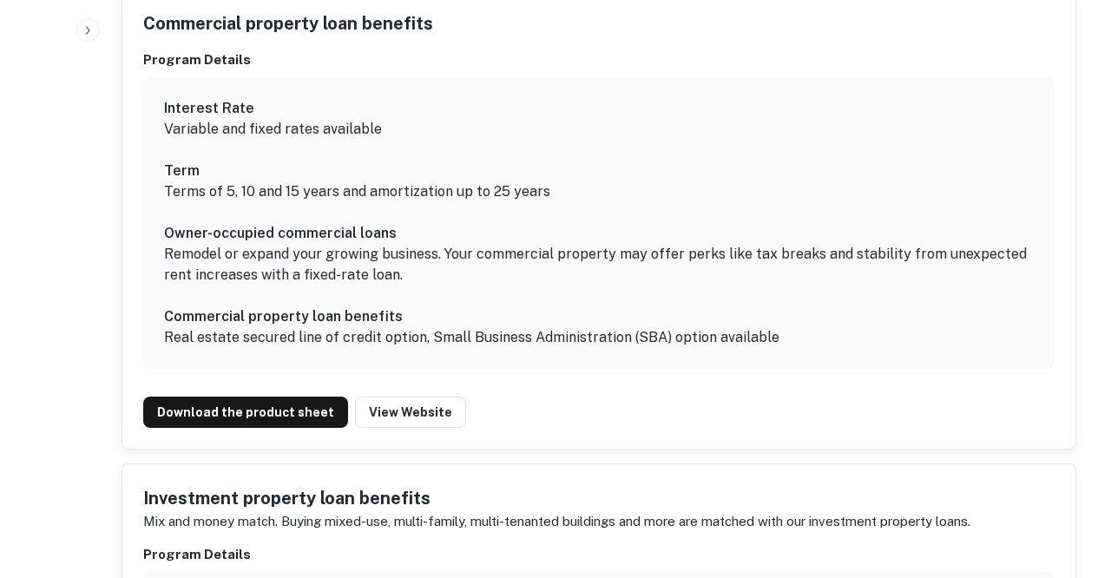
scroll to position [1335, 0]
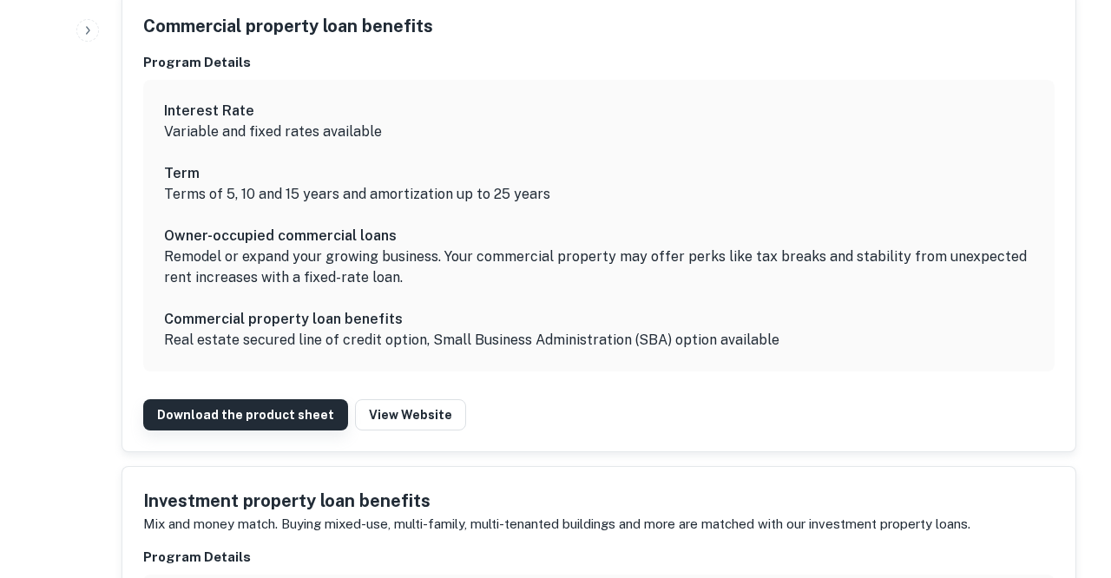
click at [249, 399] on link "Download the product sheet" at bounding box center [245, 414] width 205 height 31
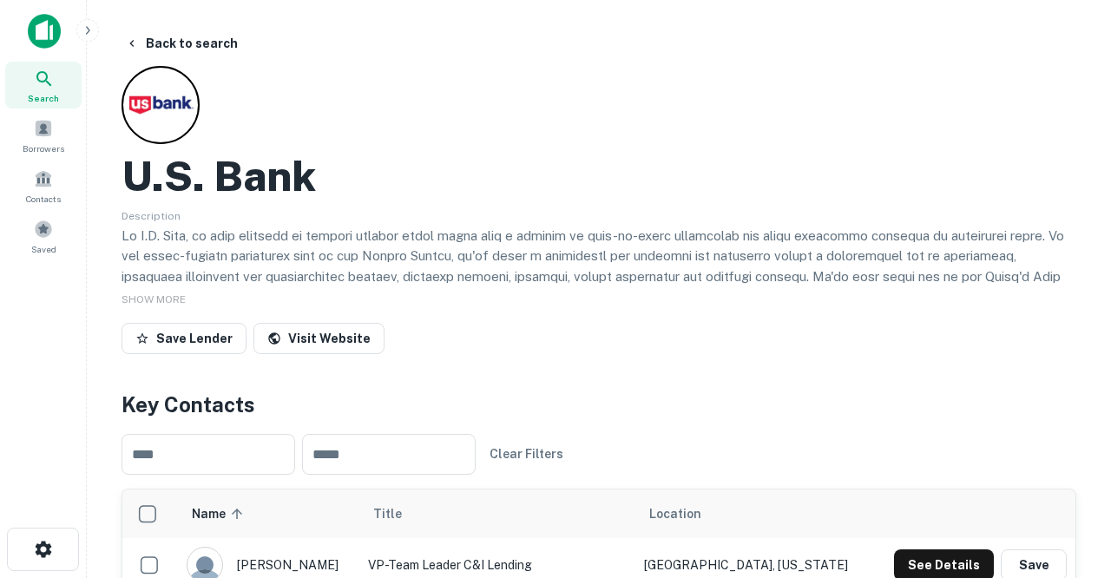
scroll to position [0, 0]
click at [188, 48] on button "Back to search" at bounding box center [181, 43] width 127 height 31
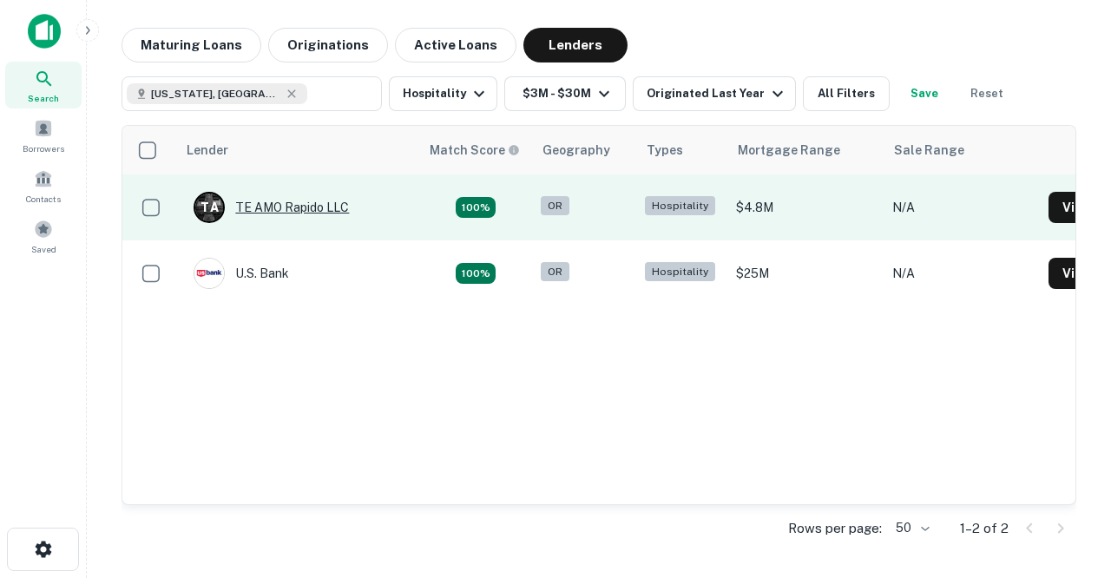
click at [348, 211] on div "T A TE AMO Rapido LLC" at bounding box center [271, 207] width 155 height 31
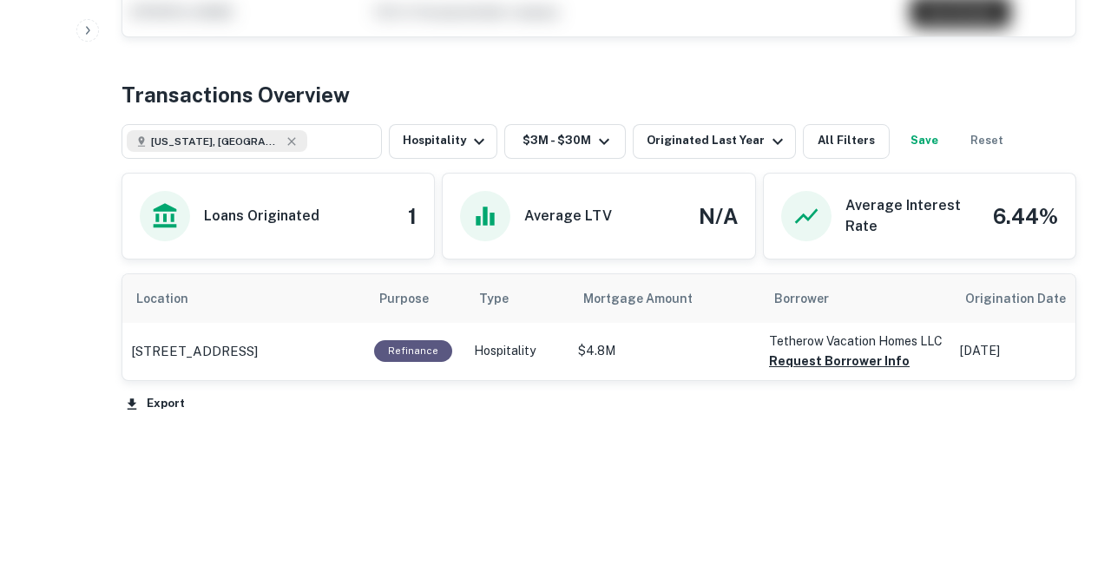
scroll to position [689, 0]
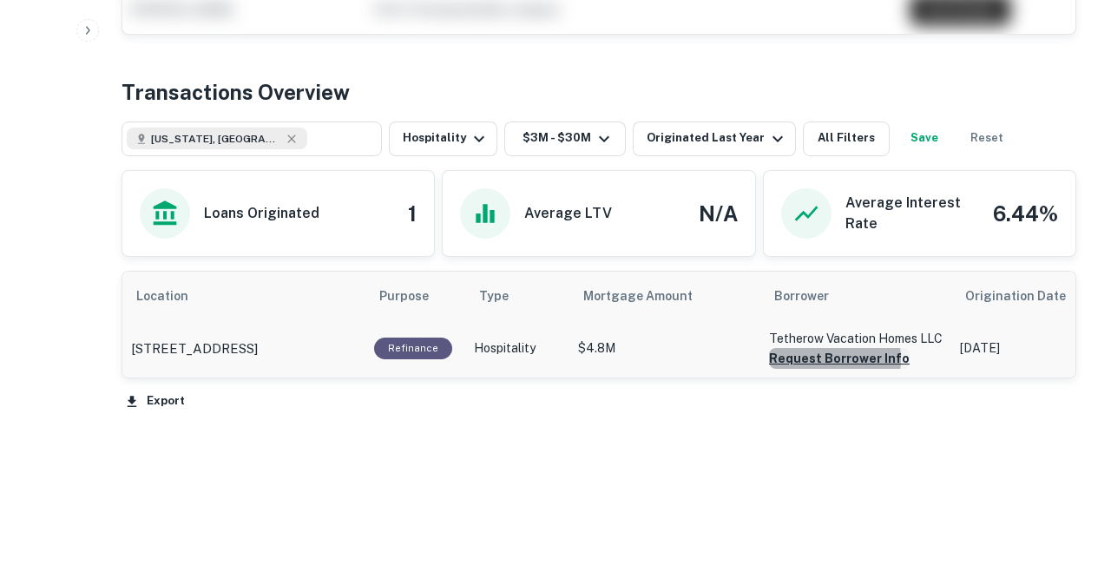
click at [814, 359] on button "Request Borrower Info" at bounding box center [839, 358] width 141 height 21
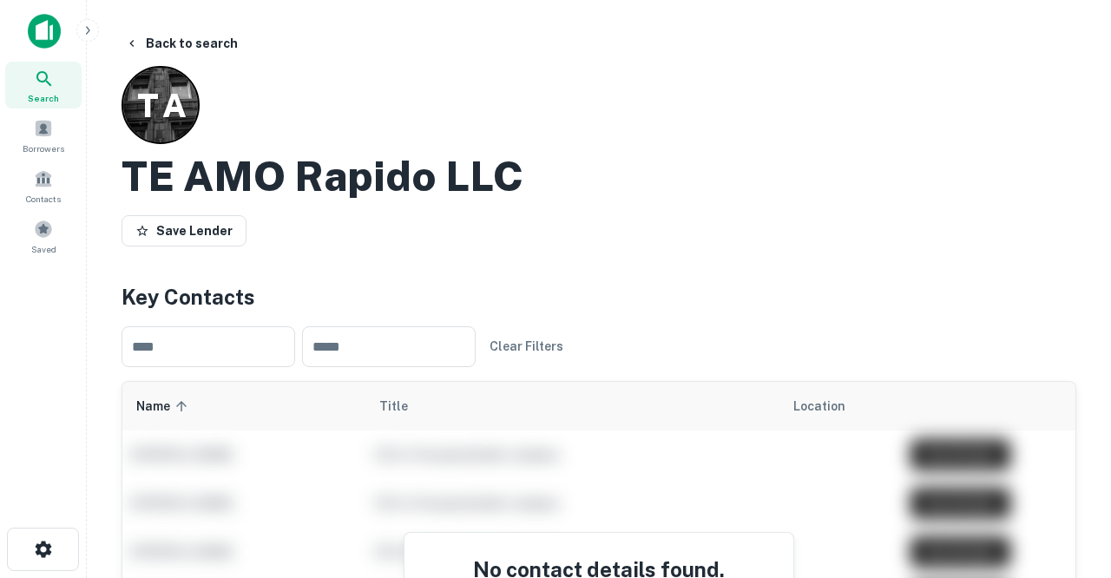
scroll to position [0, 0]
click at [191, 40] on button "Back to search" at bounding box center [181, 43] width 127 height 31
